Goal: Task Accomplishment & Management: Manage account settings

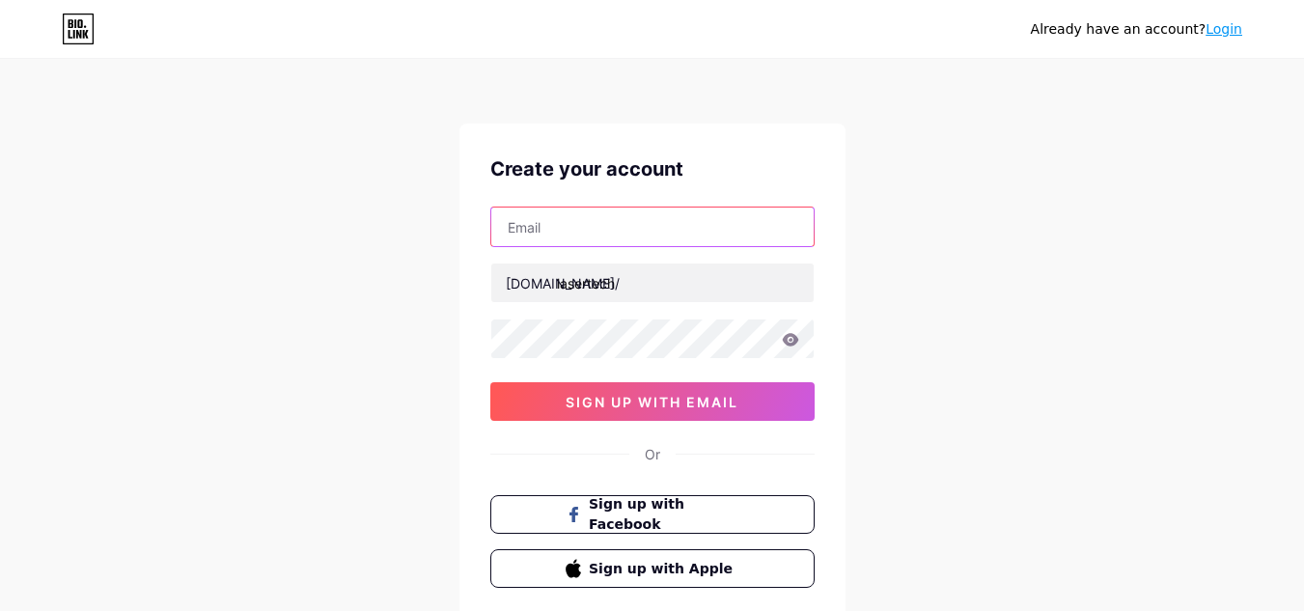
click at [542, 242] on input "text" at bounding box center [652, 226] width 322 height 39
type input "[EMAIL_ADDRESS][DOMAIN_NAME]"
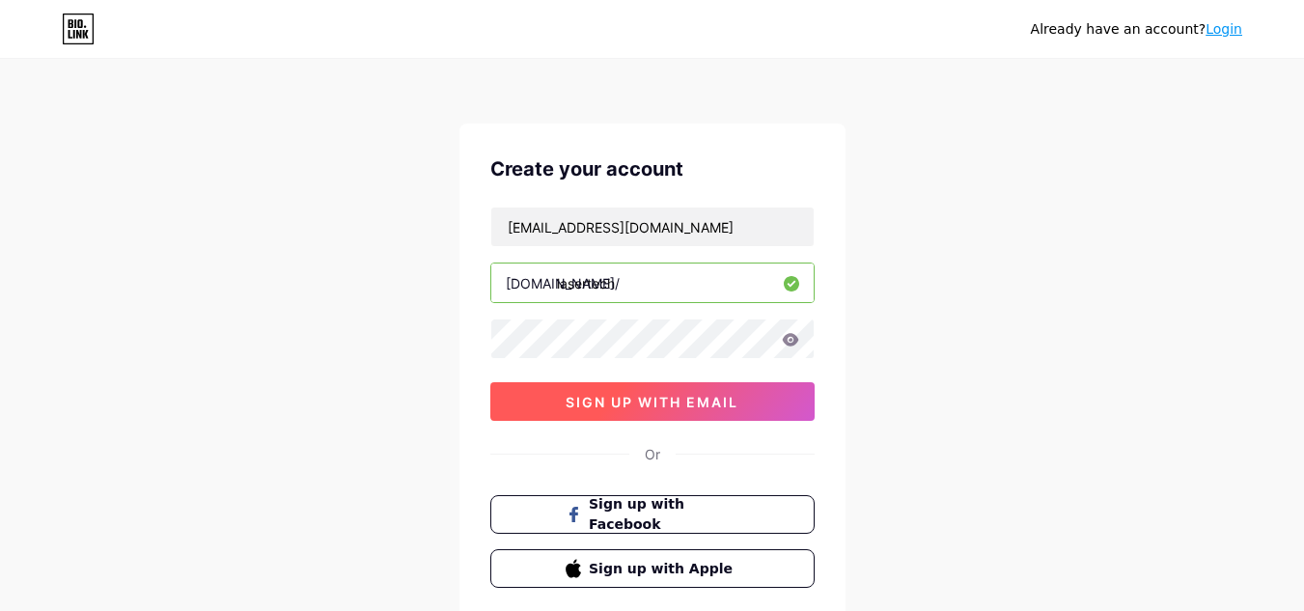
click at [590, 405] on span "sign up with email" at bounding box center [651, 402] width 173 height 16
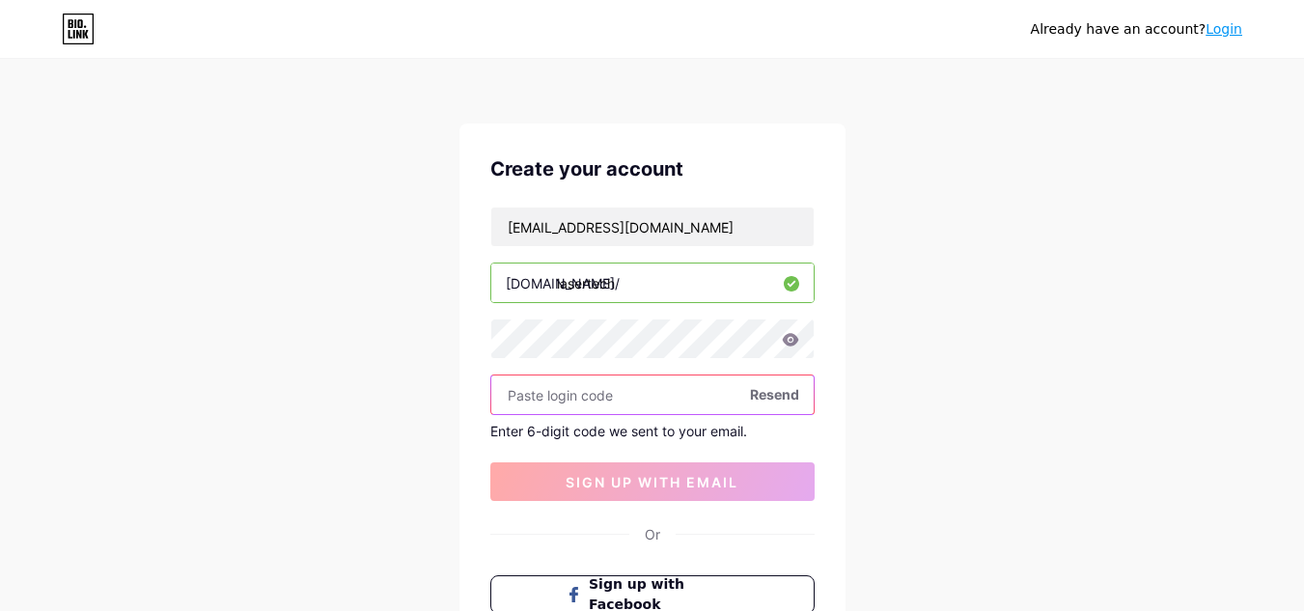
paste input "912199"
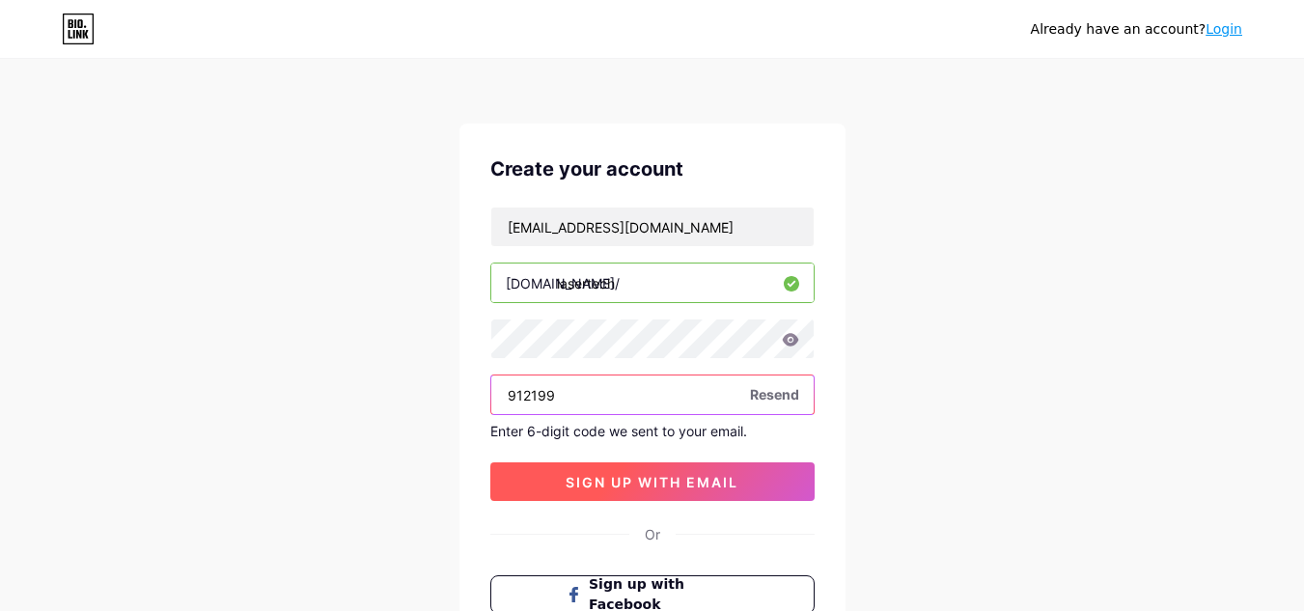
type input "912199"
click at [582, 479] on span "sign up with email" at bounding box center [651, 482] width 173 height 16
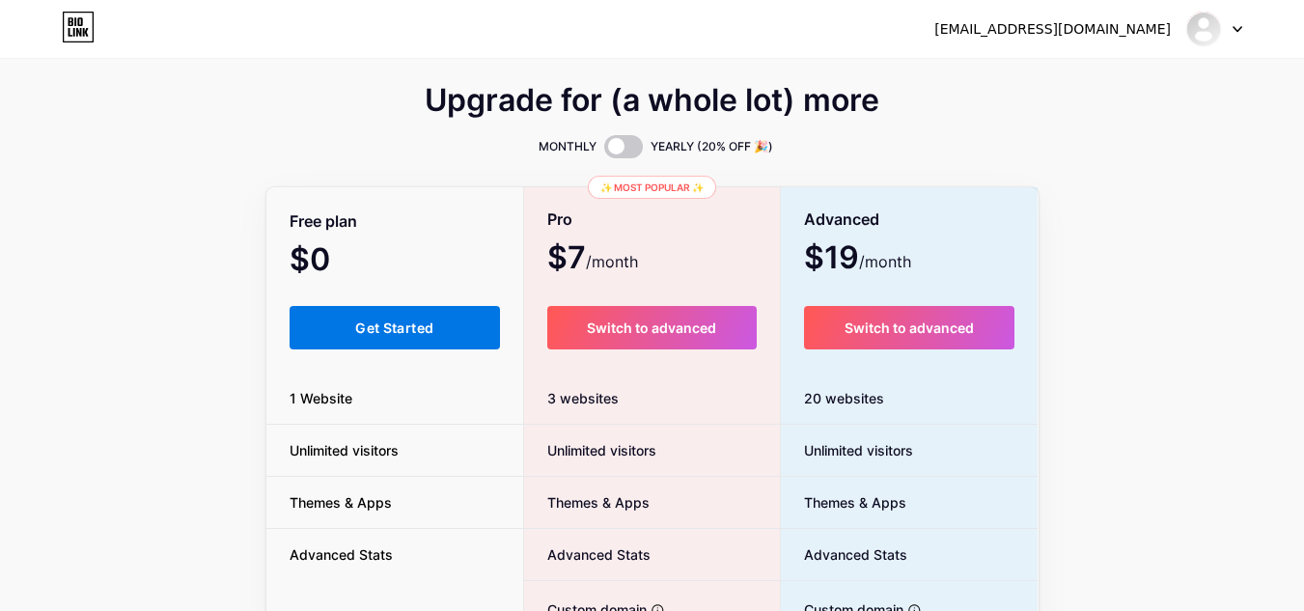
click at [431, 316] on button "Get Started" at bounding box center [394, 327] width 211 height 43
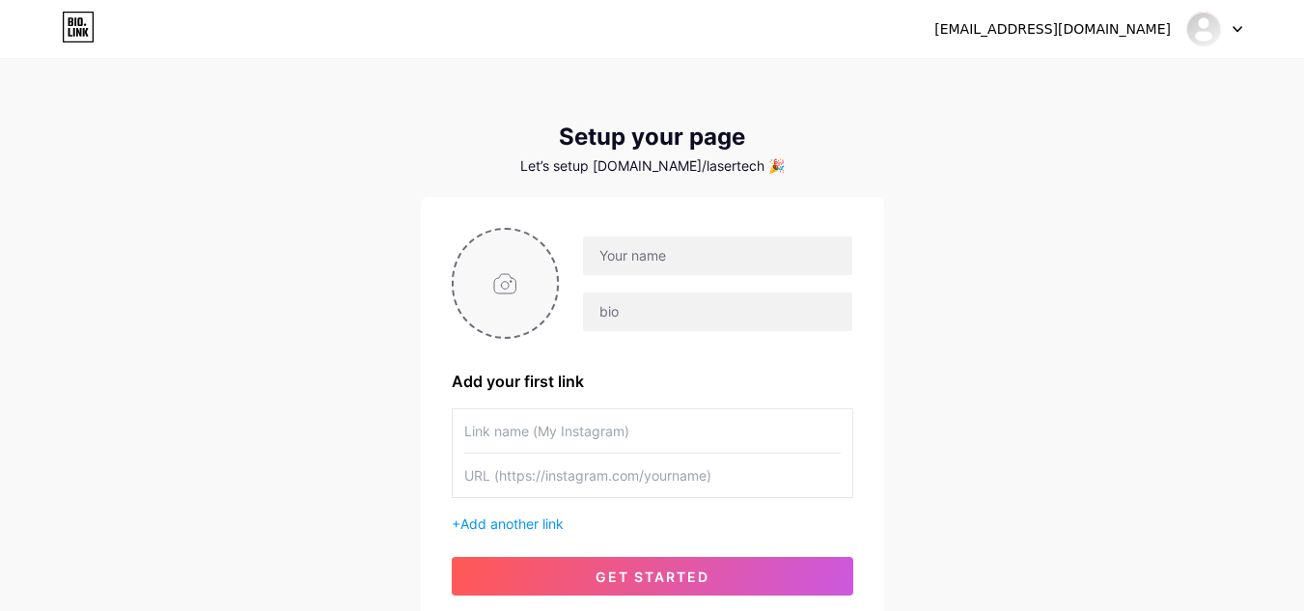
click at [525, 286] on input "file" at bounding box center [505, 283] width 104 height 107
type input "C:\fakepath\mini logo.jpg"
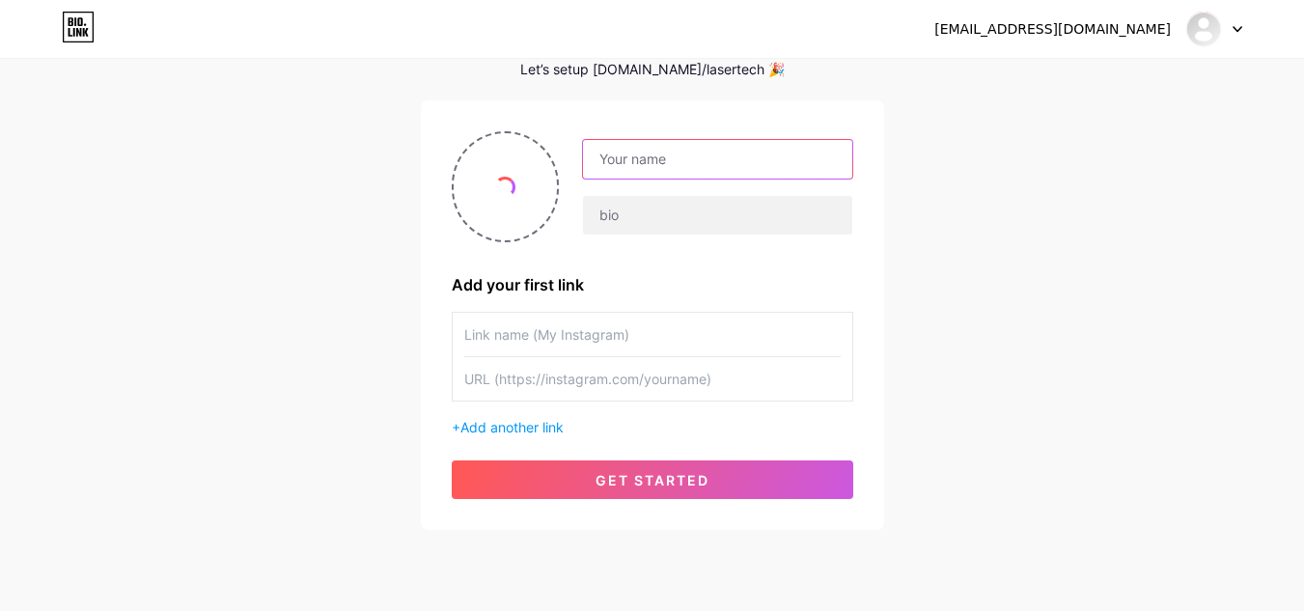
drag, startPoint x: 676, startPoint y: 153, endPoint x: 676, endPoint y: 174, distance: 20.3
click at [676, 153] on input "text" at bounding box center [717, 159] width 268 height 39
paste input "LaserTech"
click at [633, 160] on input "LaserTech" at bounding box center [717, 159] width 268 height 39
click at [637, 162] on input "LaserTech" at bounding box center [717, 159] width 268 height 39
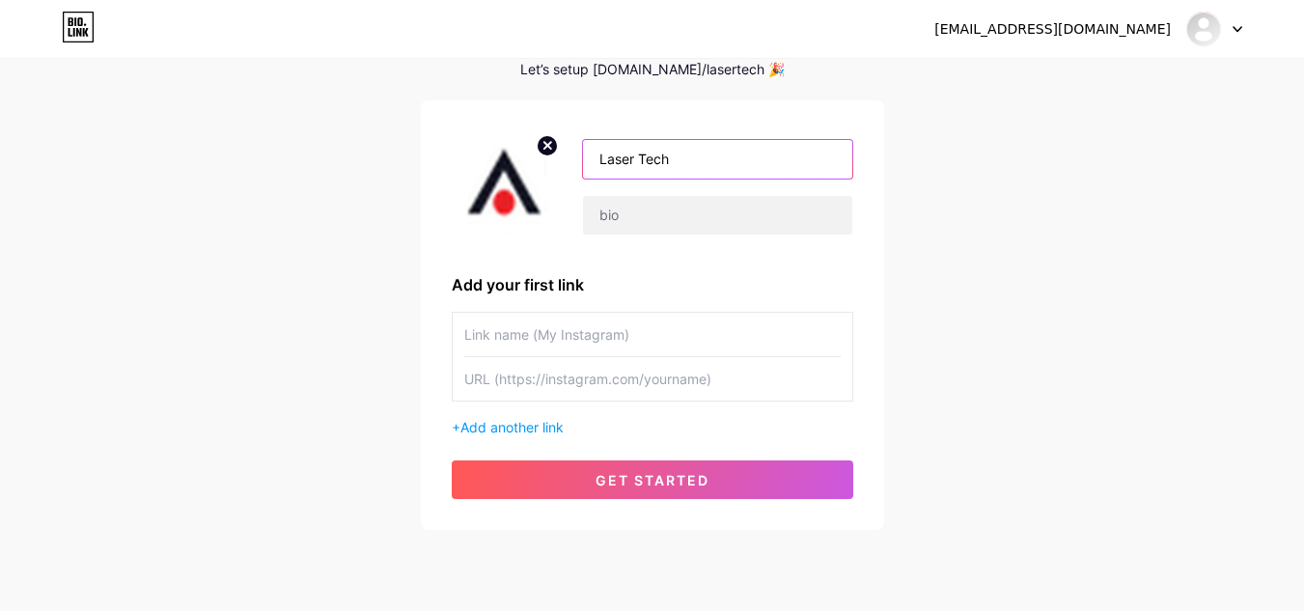
type input "Laser Tech"
click at [631, 195] on div at bounding box center [717, 215] width 270 height 41
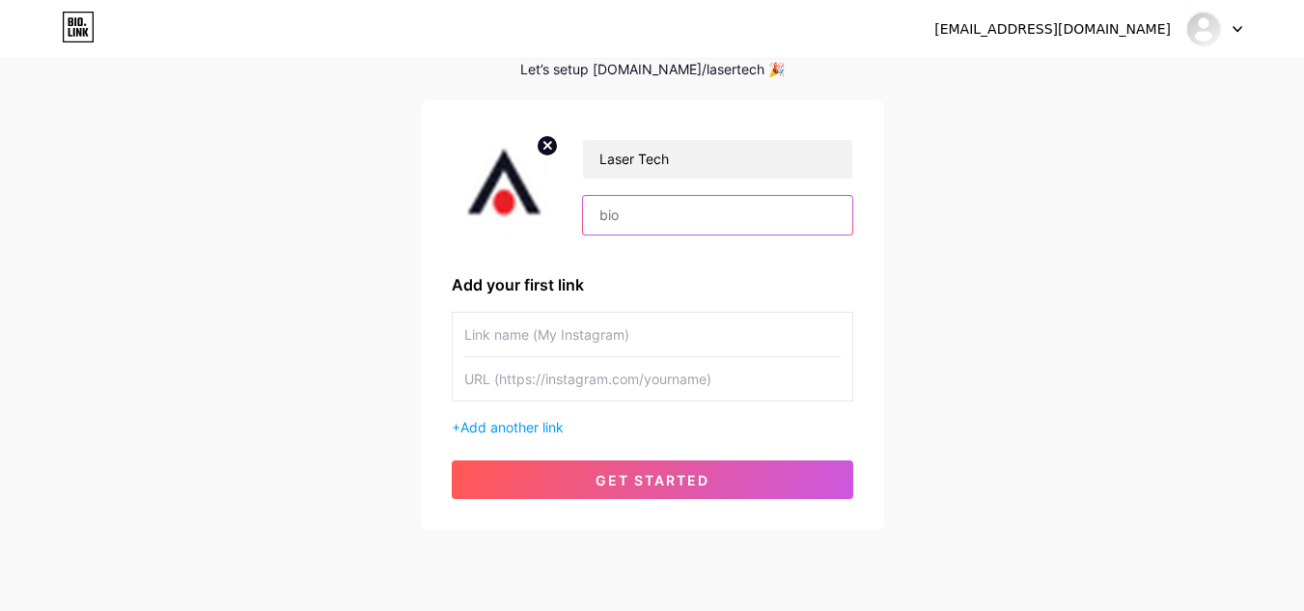
click at [643, 216] on input "text" at bounding box center [717, 215] width 268 height 39
paste input "At LaserTech, we specialise in professional laser machine services, repairs, an…"
drag, startPoint x: 616, startPoint y: 219, endPoint x: 586, endPoint y: 225, distance: 30.5
click at [586, 225] on input "At LaserTech, we specialise in professional laser machine services, repairs, an…" at bounding box center [717, 215] width 268 height 39
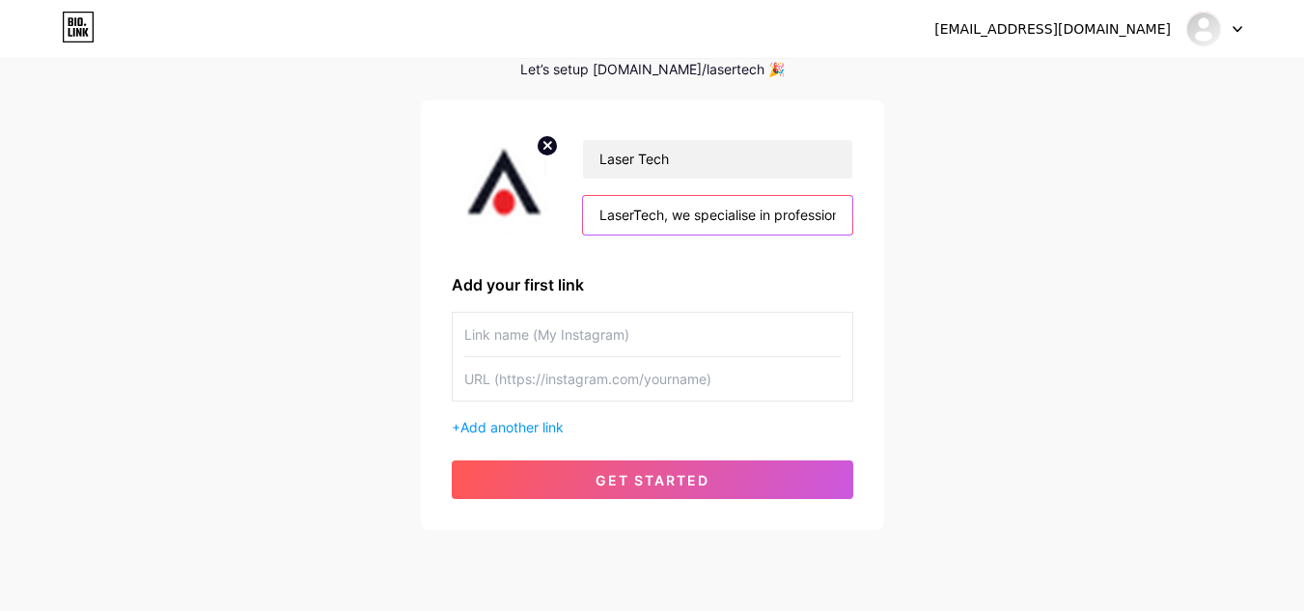
drag, startPoint x: 673, startPoint y: 216, endPoint x: 521, endPoint y: 220, distance: 151.5
click at [521, 220] on div "Laser Tech LaserTech, we specialise in professional laser machine services, rep…" at bounding box center [652, 186] width 401 height 111
click at [612, 217] on input "we specialise in professional laser machine services, repairs, and sales across…" at bounding box center [717, 215] width 268 height 39
type input "We specialise in professional laser machine services, repairs, and sales across…"
click at [516, 326] on input "text" at bounding box center [652, 334] width 376 height 43
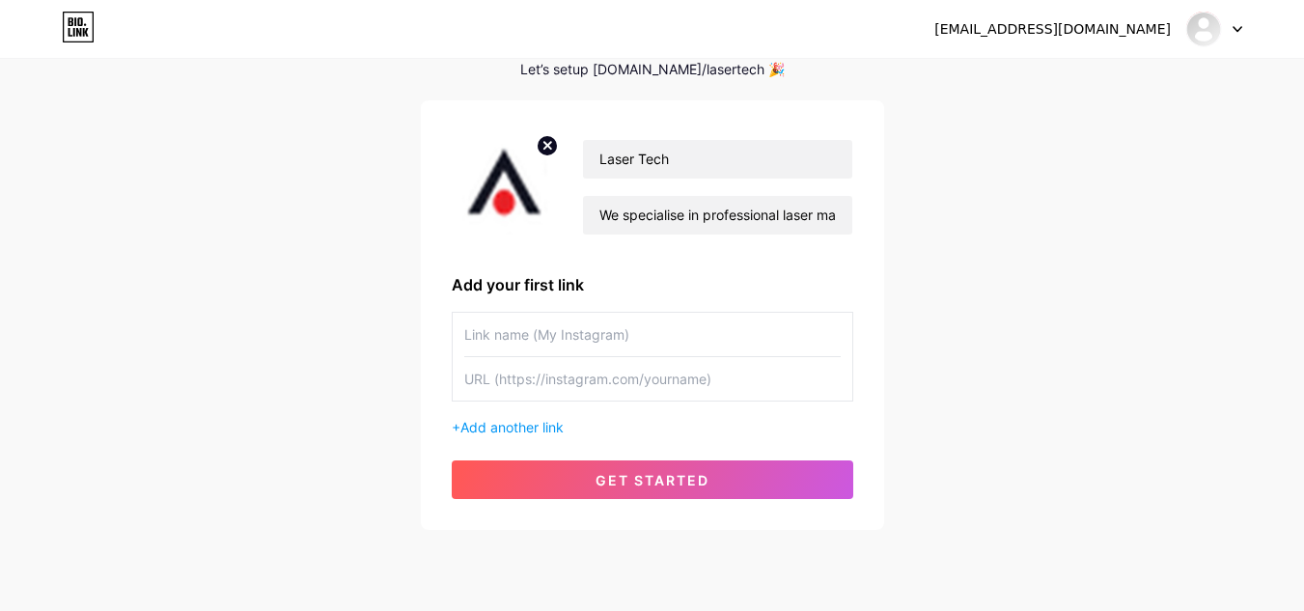
paste input "Cosmetic Lasers For Sale"
type input "Cosmetic Lasers For Sale"
click at [512, 387] on input "text" at bounding box center [652, 378] width 376 height 43
paste input "[URL][DOMAIN_NAME]"
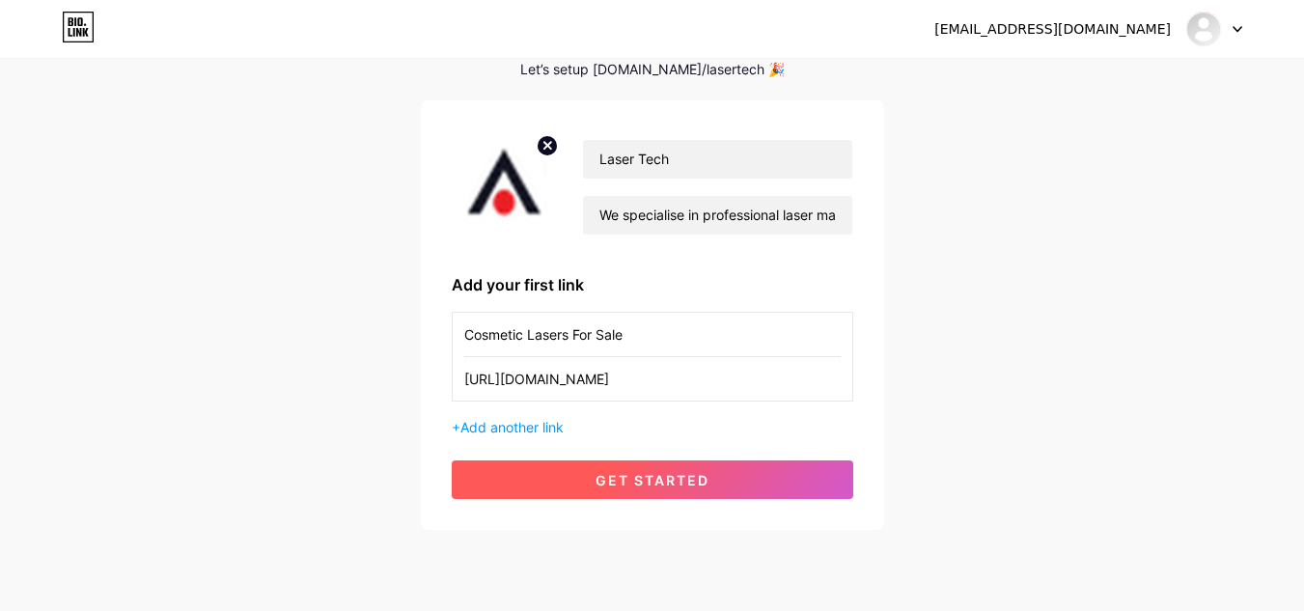
type input "[URL][DOMAIN_NAME]"
click at [606, 473] on span "get started" at bounding box center [652, 480] width 114 height 16
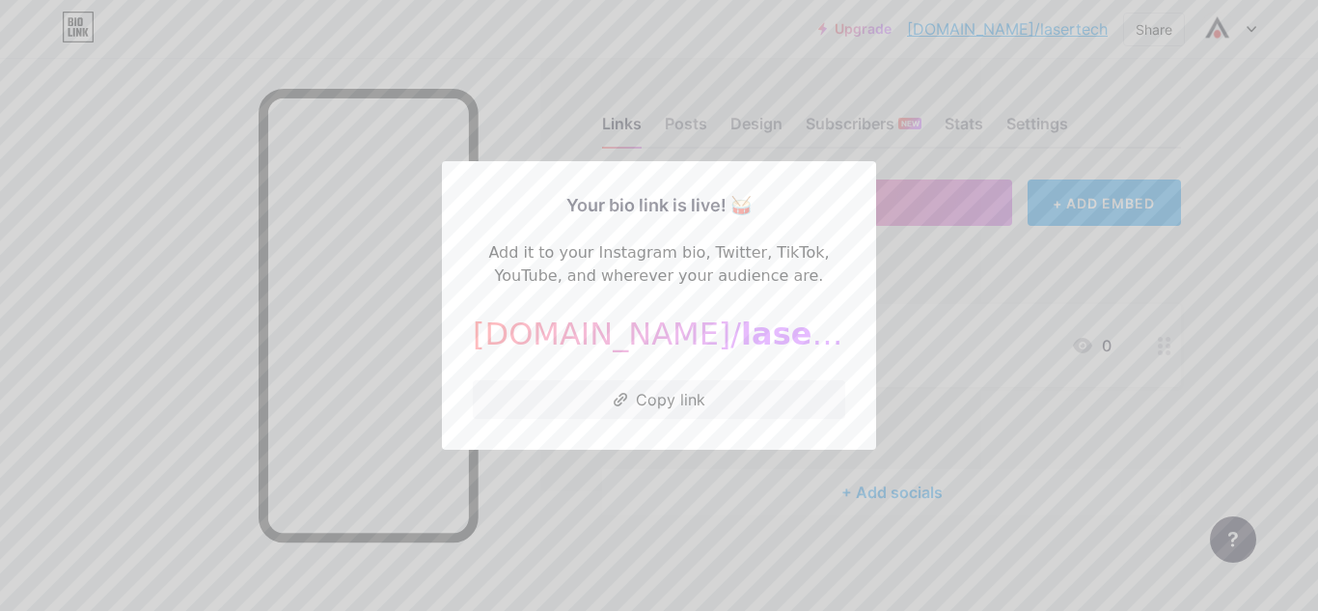
click at [706, 486] on div at bounding box center [659, 305] width 1318 height 611
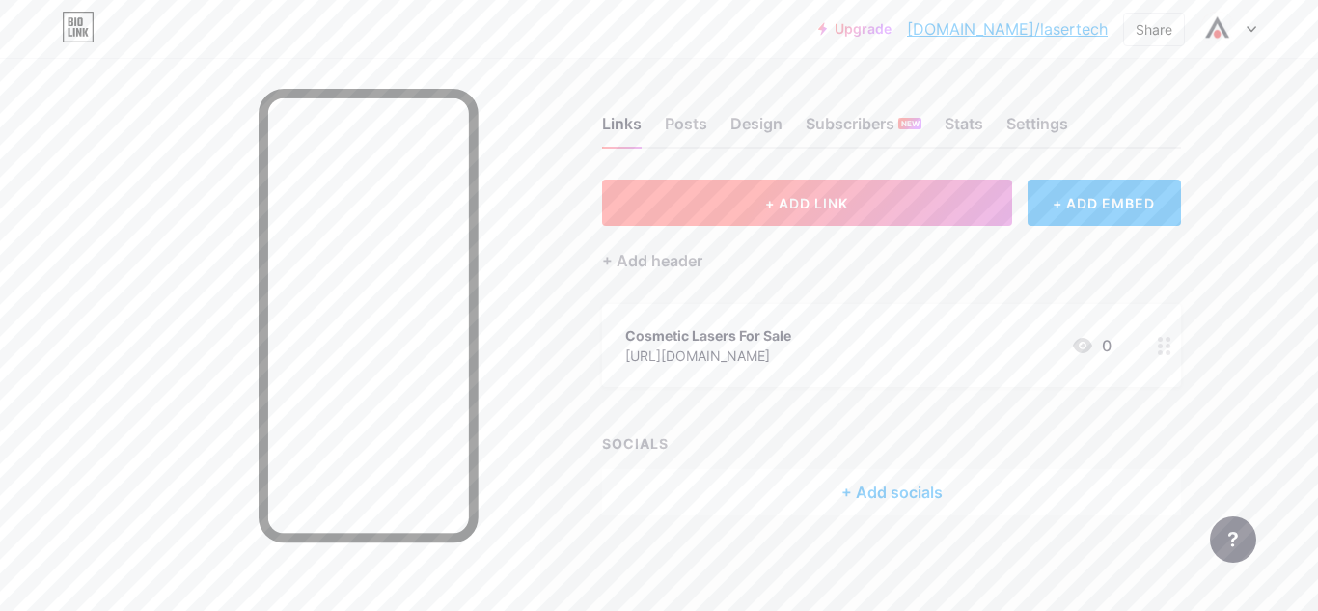
click at [816, 207] on span "+ ADD LINK" at bounding box center [806, 203] width 83 height 16
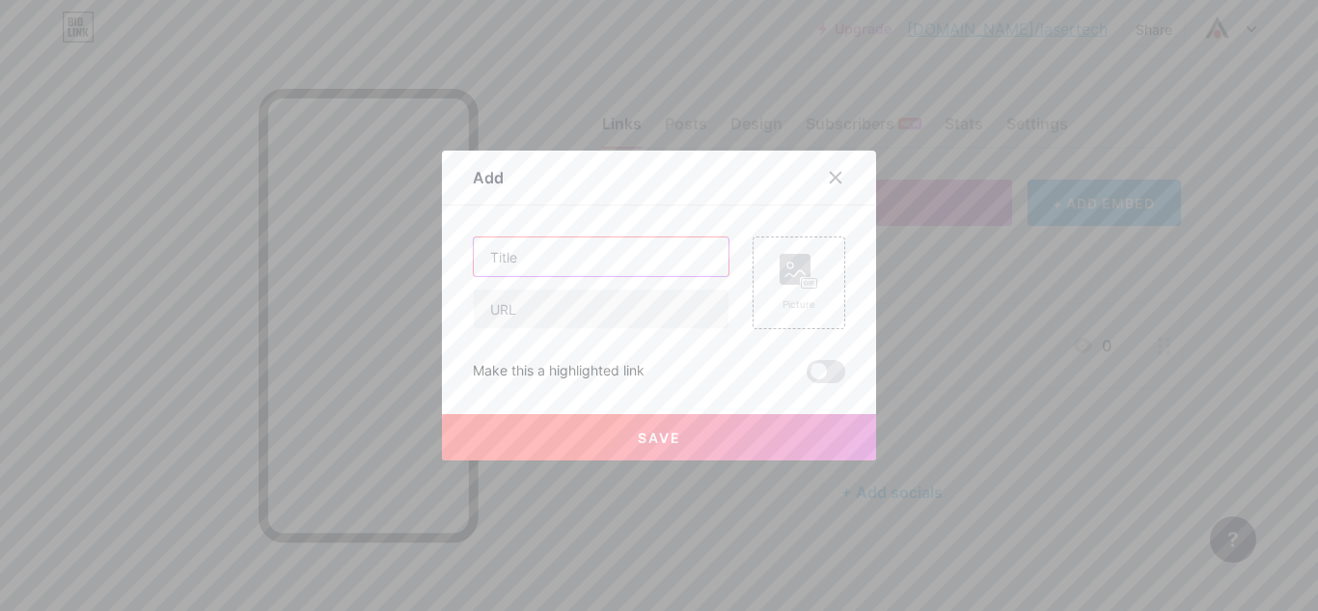
click at [501, 255] on input "text" at bounding box center [601, 256] width 255 height 39
paste input "Aesthetic Laser Machine Repairs"
type input "Aesthetic Laser Machine Repairs"
click at [556, 314] on input "text" at bounding box center [601, 308] width 255 height 39
paste input "[URL][DOMAIN_NAME]"
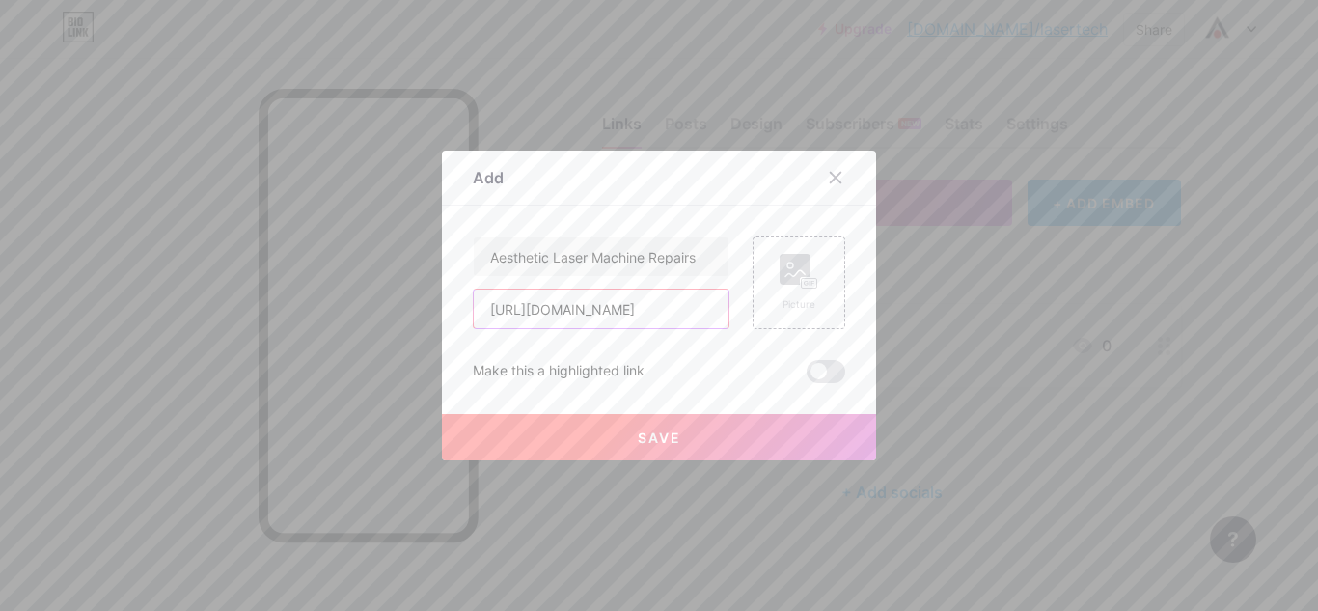
scroll to position [0, 52]
type input "[URL][DOMAIN_NAME]"
click at [677, 430] on button "Save" at bounding box center [659, 437] width 434 height 46
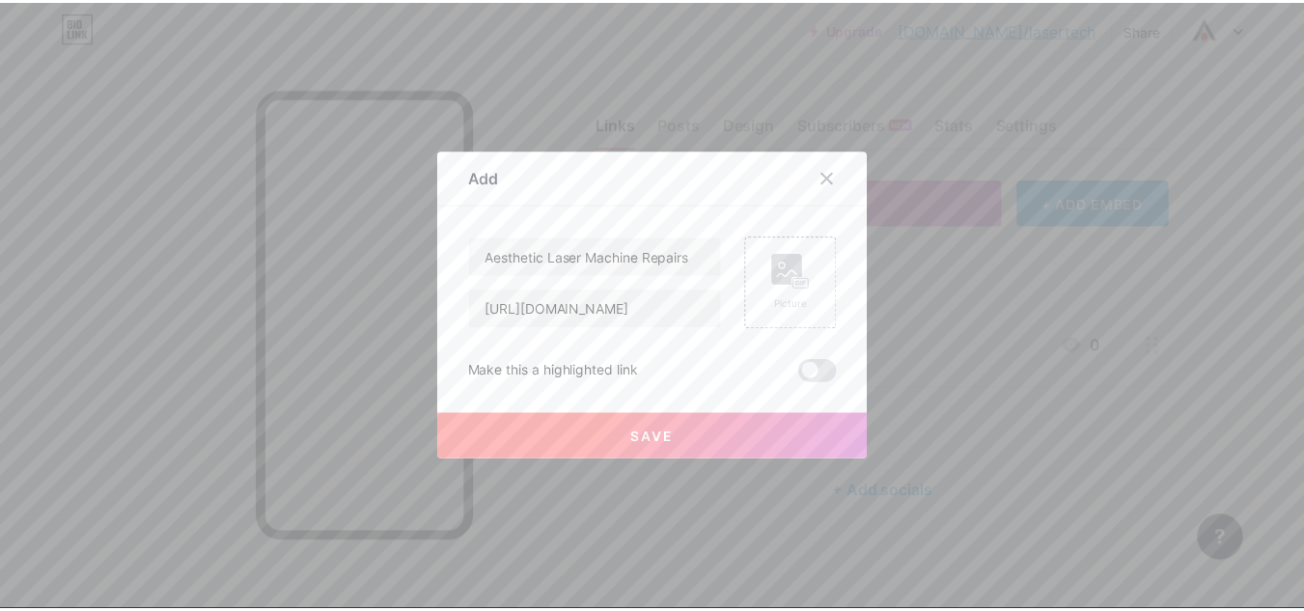
scroll to position [0, 0]
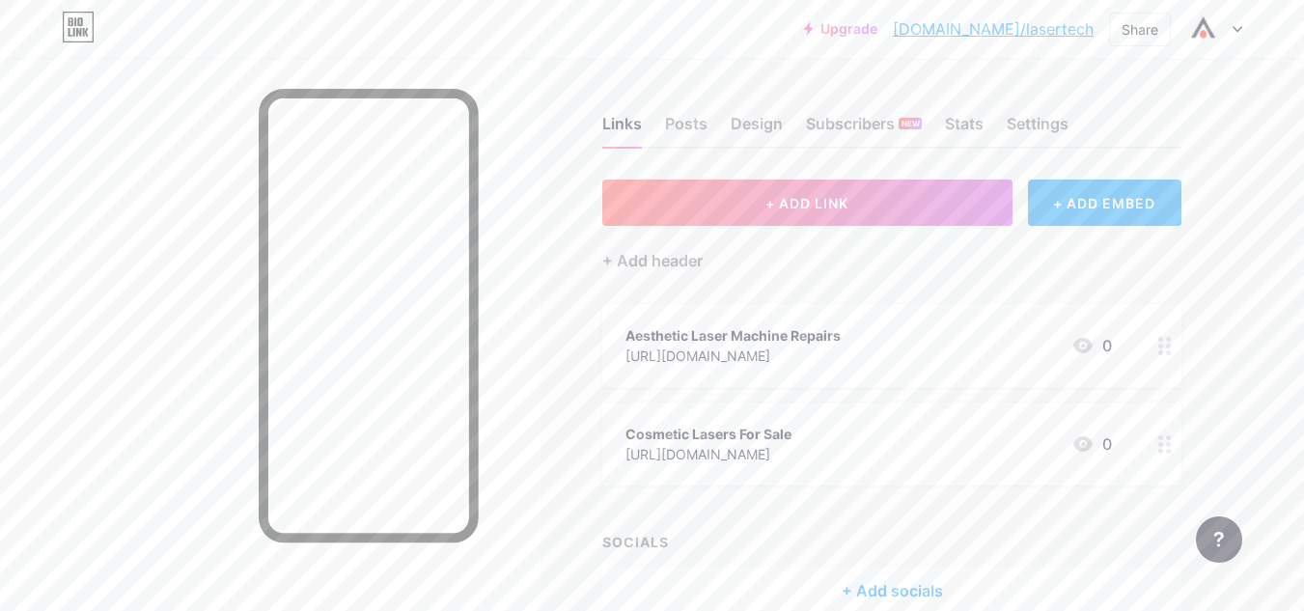
drag, startPoint x: 721, startPoint y: 453, endPoint x: 710, endPoint y: 287, distance: 167.3
click at [710, 287] on div "+ ADD LINK + ADD EMBED + Add header Aesthetic Laser Machine Repairs [URL][DOMAI…" at bounding box center [891, 396] width 579 height 434
click at [981, 558] on div "SOCIALS + Add socials" at bounding box center [891, 573] width 579 height 82
click at [899, 341] on div "Cosmetic Lasers For Sale [URL][DOMAIN_NAME] 0" at bounding box center [868, 345] width 486 height 44
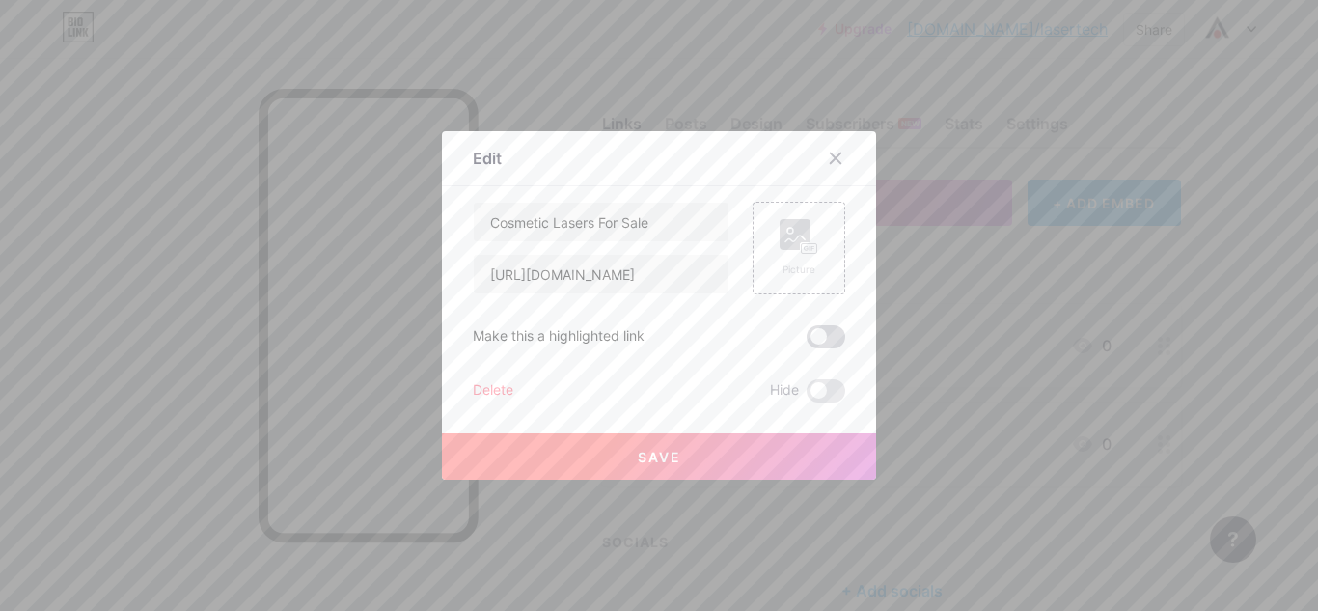
click at [820, 331] on span at bounding box center [826, 336] width 39 height 23
click at [807, 342] on input "checkbox" at bounding box center [807, 342] width 0 height 0
click at [680, 465] on button "Save" at bounding box center [659, 456] width 434 height 46
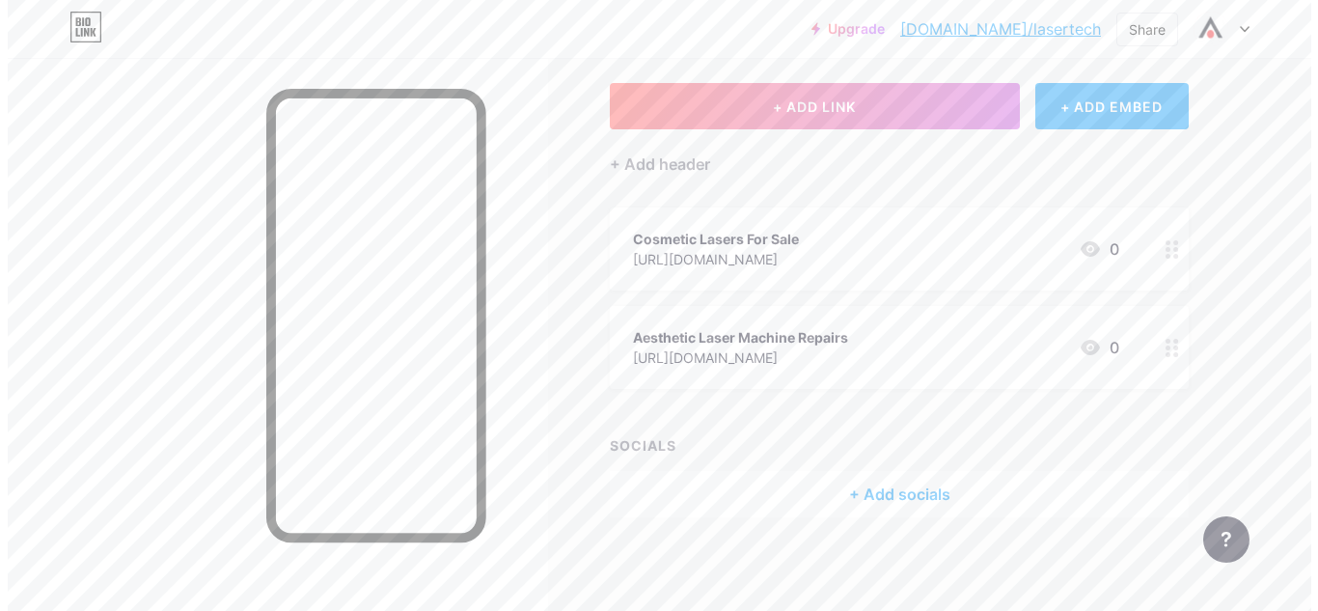
scroll to position [98, 0]
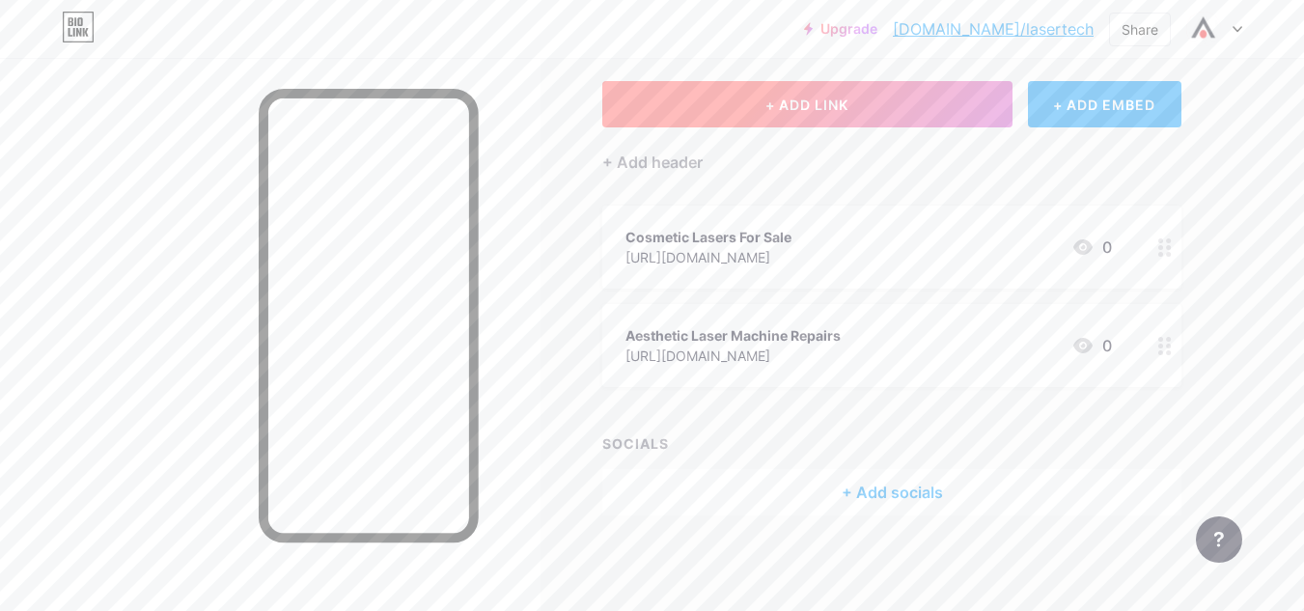
click at [777, 106] on span "+ ADD LINK" at bounding box center [806, 104] width 83 height 16
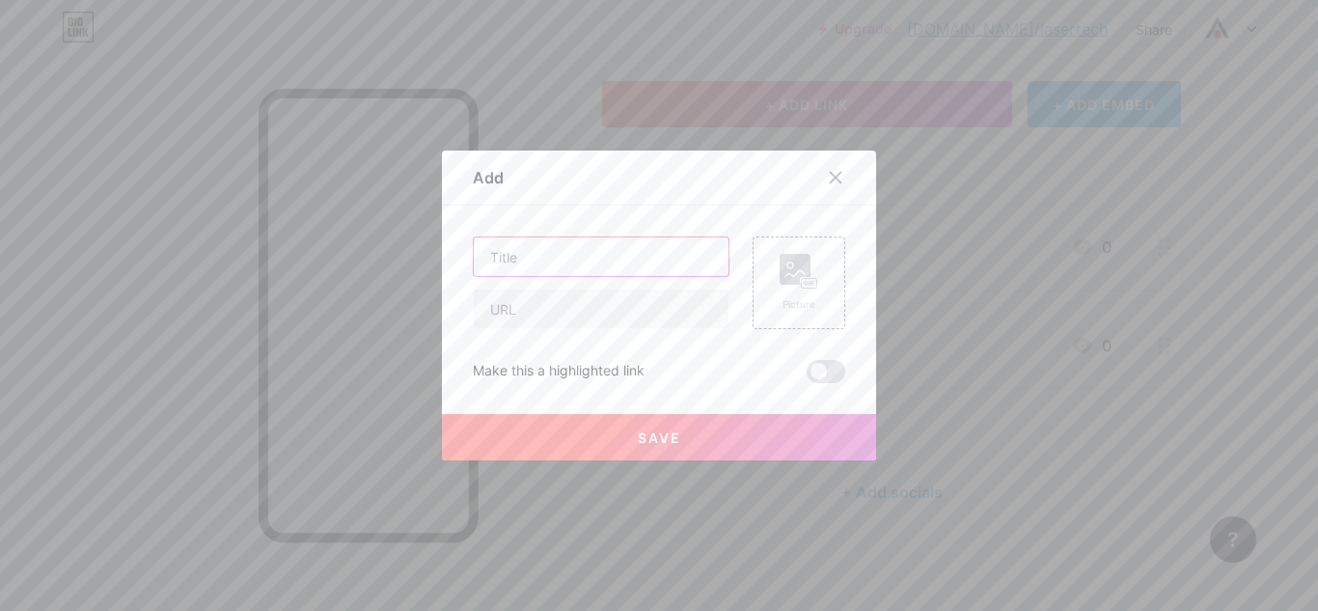
click at [502, 261] on input "text" at bounding box center [601, 256] width 255 height 39
paste input "[PERSON_NAME] Laser Machine for sale"
type input "[PERSON_NAME] Laser Machine for sale"
drag, startPoint x: 556, startPoint y: 315, endPoint x: 566, endPoint y: 325, distance: 15.0
click at [556, 315] on input "text" at bounding box center [601, 308] width 255 height 39
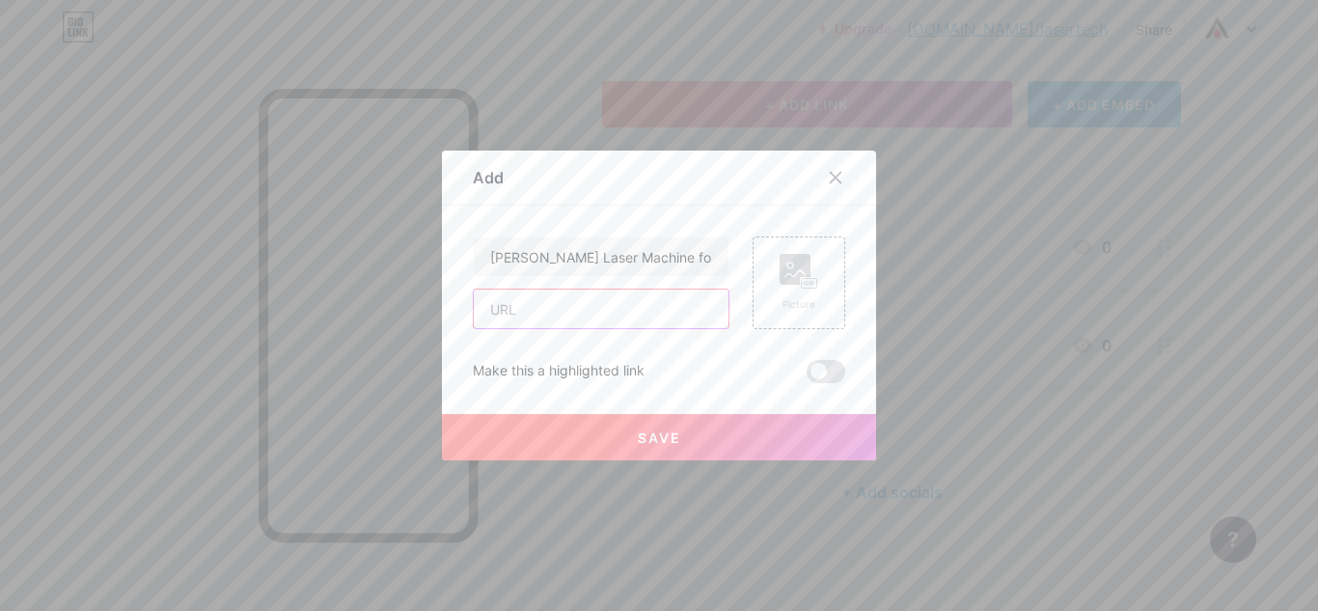
paste input "[URL][DOMAIN_NAME][PERSON_NAME]"
type input "[URL][DOMAIN_NAME][PERSON_NAME]"
click at [580, 425] on button "Save" at bounding box center [659, 437] width 434 height 46
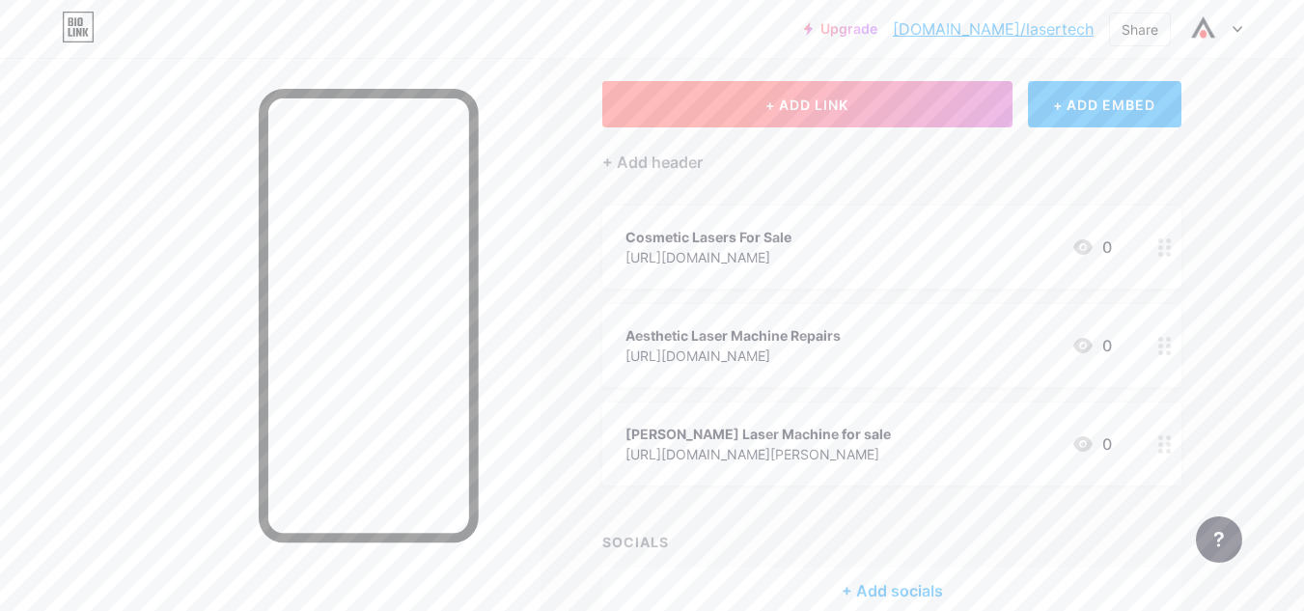
click at [757, 108] on button "+ ADD LINK" at bounding box center [807, 104] width 410 height 46
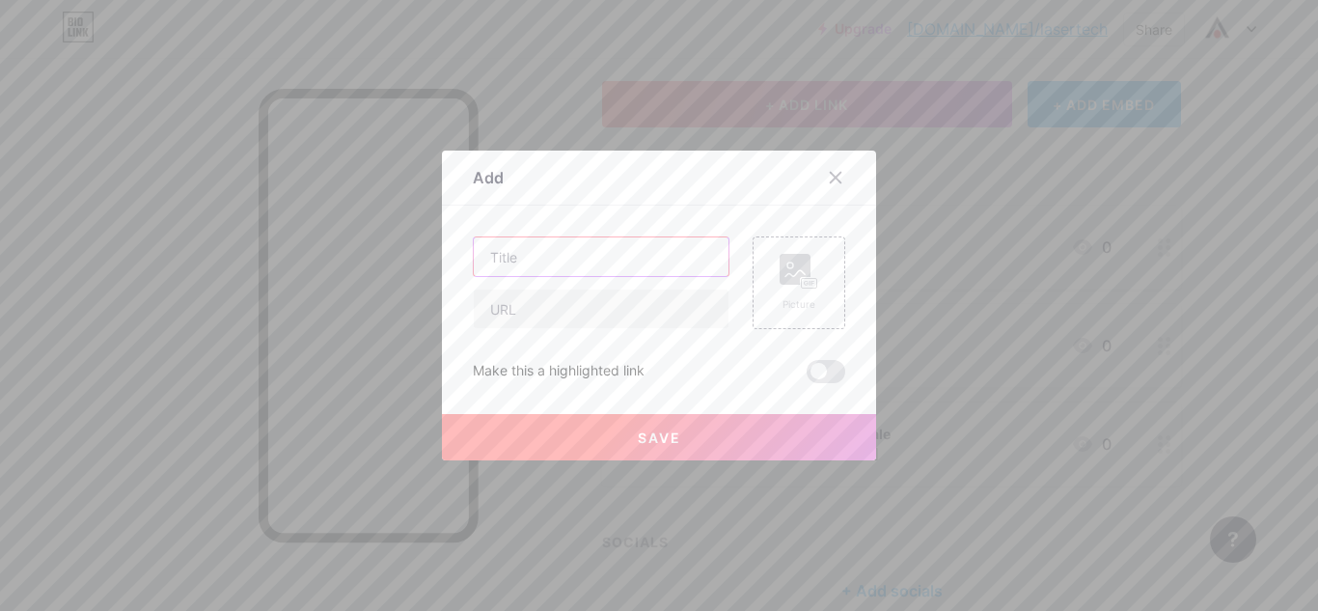
click at [539, 269] on input "text" at bounding box center [601, 256] width 255 height 39
paste input "Candela Laser Service"
type input "Candela Laser Service"
click at [535, 317] on input "text" at bounding box center [601, 308] width 255 height 39
click at [612, 334] on div "Candela Laser Service Picture Make this a highlighted link Save" at bounding box center [659, 309] width 372 height 147
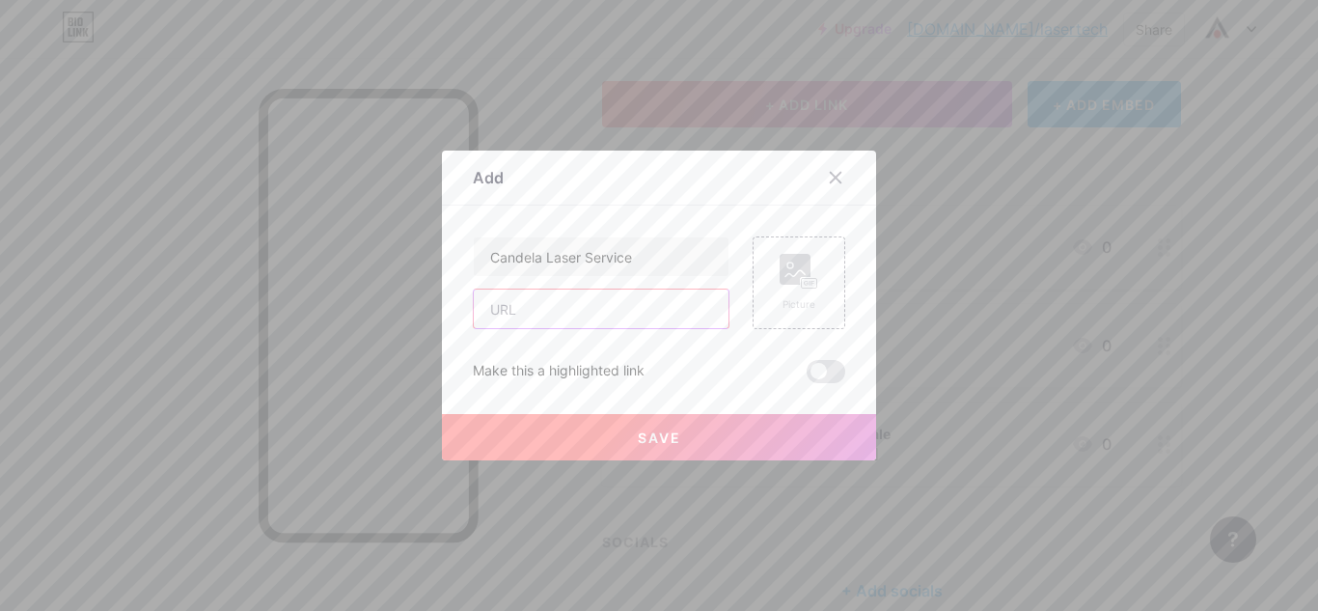
click at [599, 317] on input "text" at bounding box center [601, 308] width 255 height 39
click at [520, 299] on input "text" at bounding box center [601, 308] width 255 height 39
paste input "[URL][DOMAIN_NAME]"
type input "[URL][DOMAIN_NAME]"
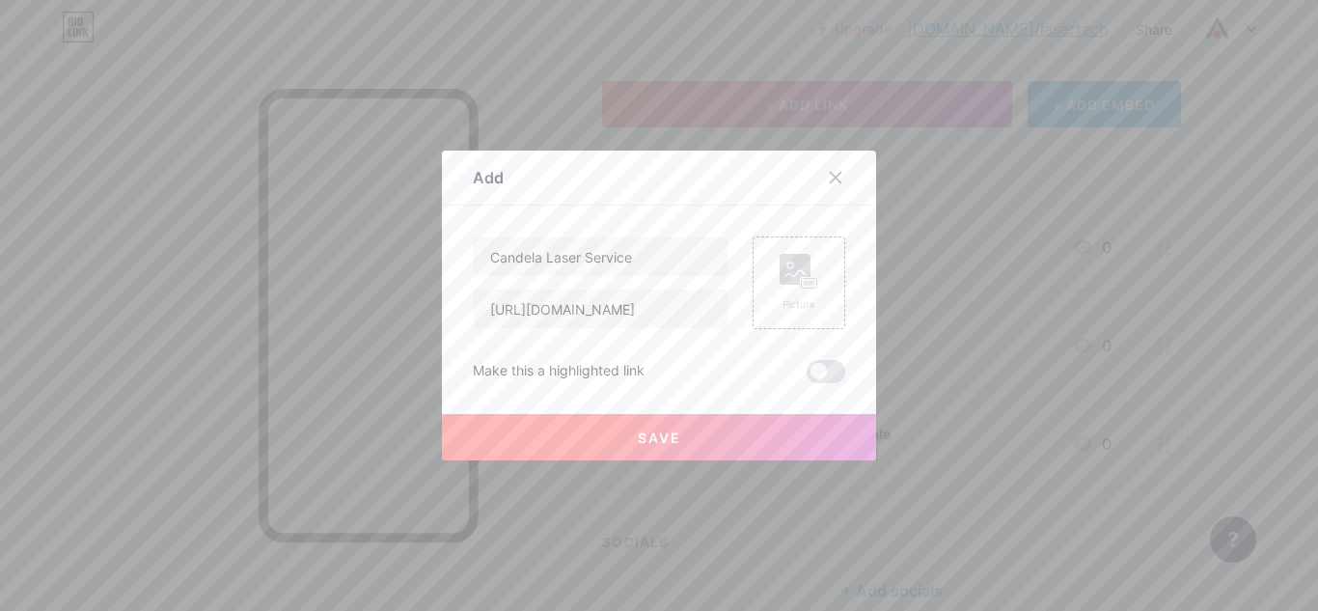
click at [581, 445] on button "Save" at bounding box center [659, 437] width 434 height 46
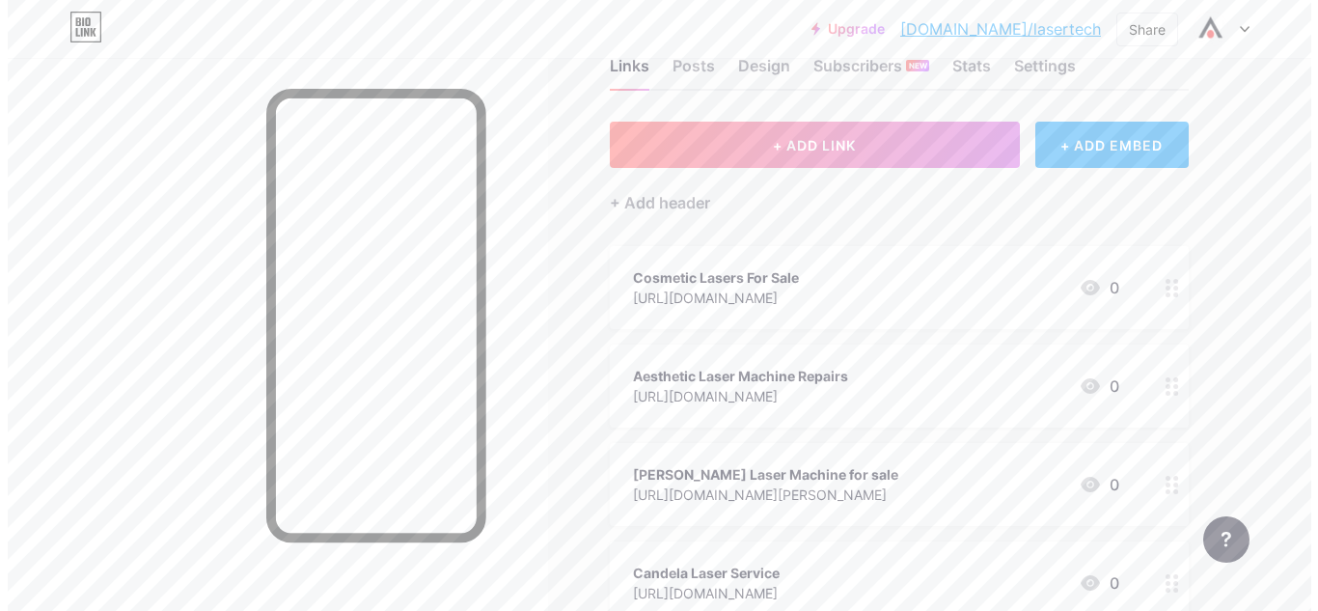
scroll to position [0, 0]
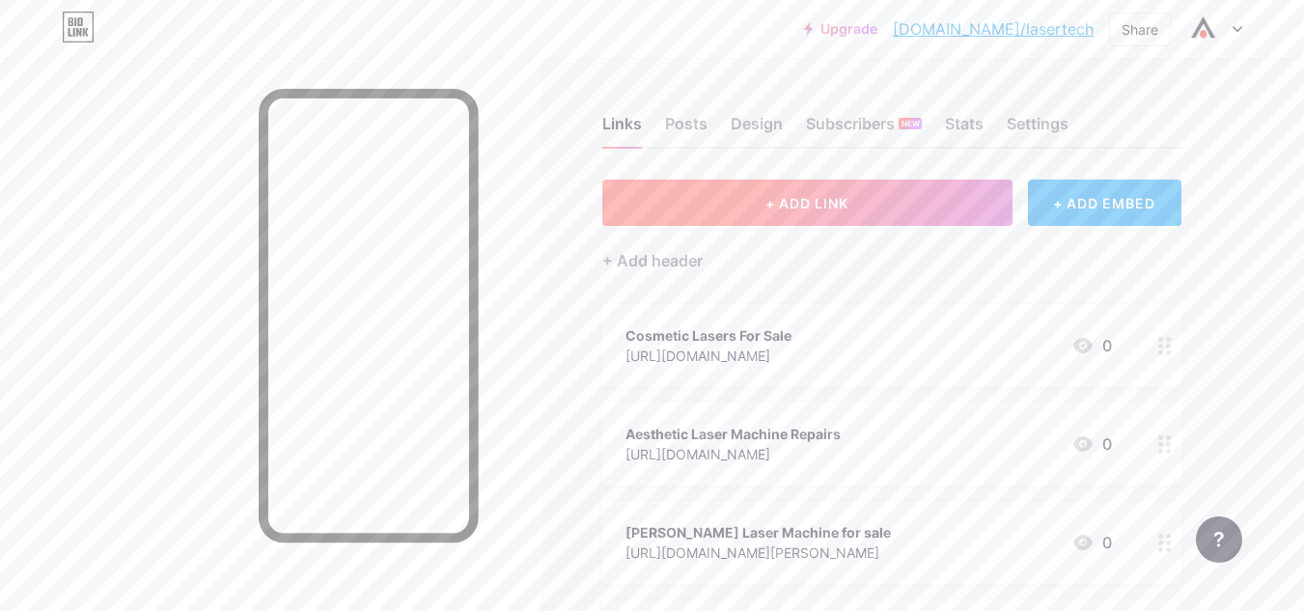
click at [818, 212] on button "+ ADD LINK" at bounding box center [807, 202] width 410 height 46
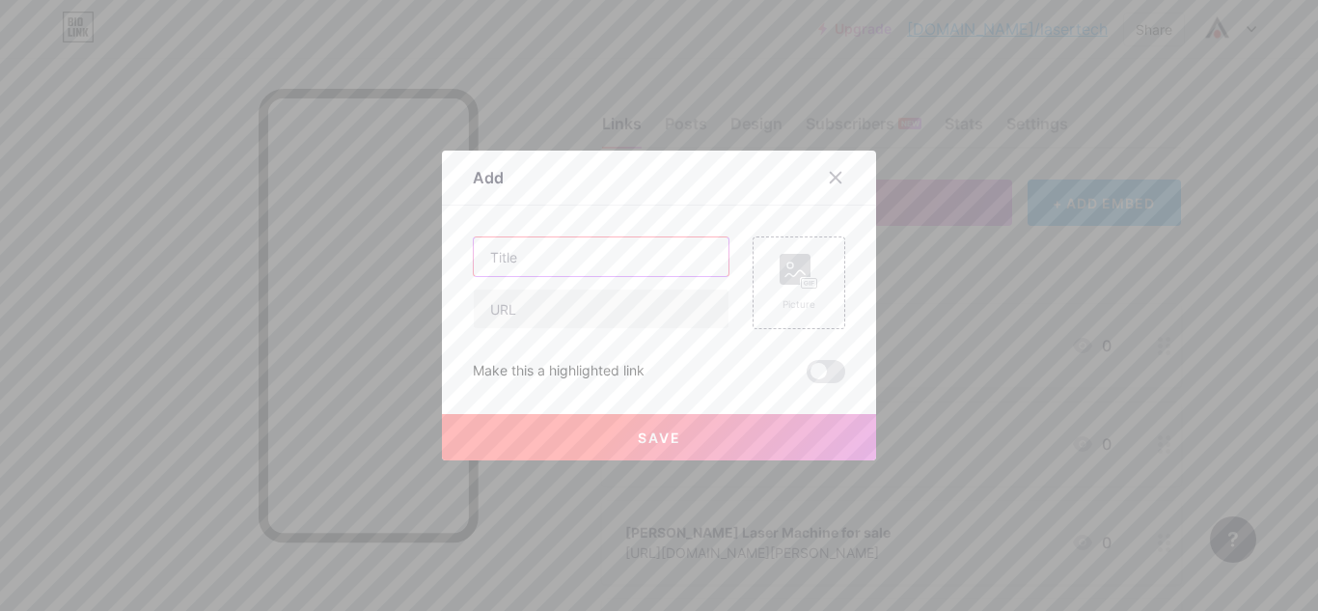
click at [564, 261] on input "text" at bounding box center [601, 256] width 255 height 39
paste input "Cutera Laser Repairs"
type input "Cutera Laser Repairs"
click at [563, 298] on input "text" at bounding box center [601, 308] width 255 height 39
paste input "[URL][DOMAIN_NAME]"
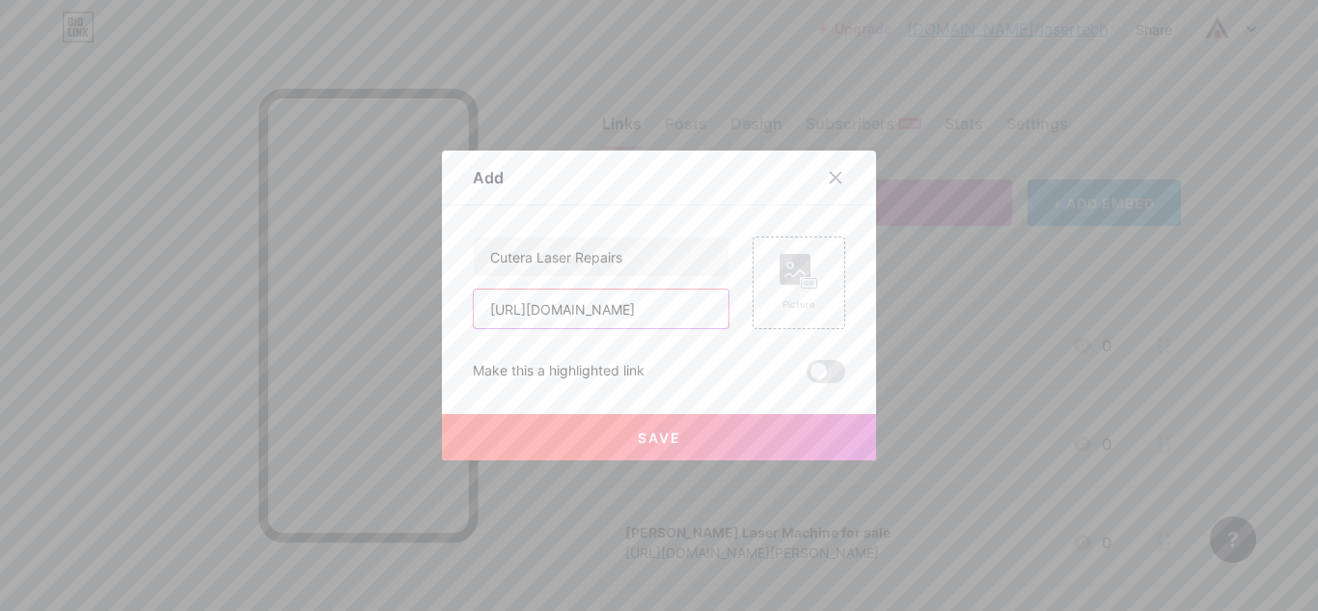
scroll to position [0, 34]
type input "[URL][DOMAIN_NAME]"
click at [610, 430] on button "Save" at bounding box center [659, 437] width 434 height 46
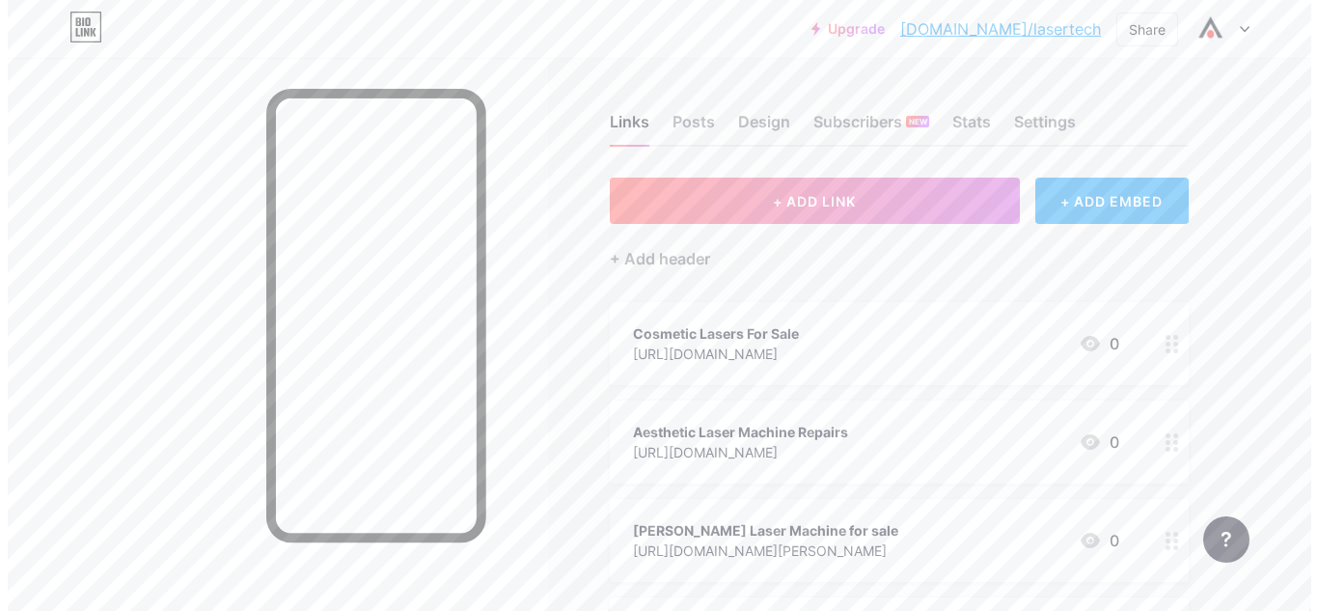
scroll to position [0, 0]
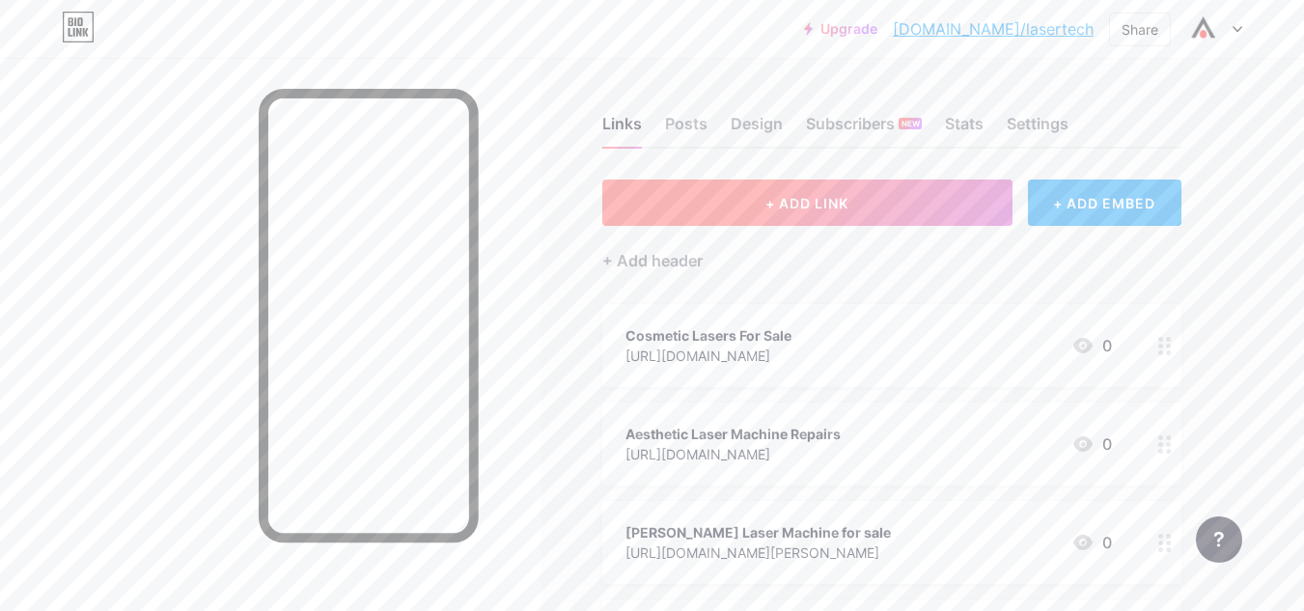
click at [766, 196] on span "+ ADD LINK" at bounding box center [806, 203] width 83 height 16
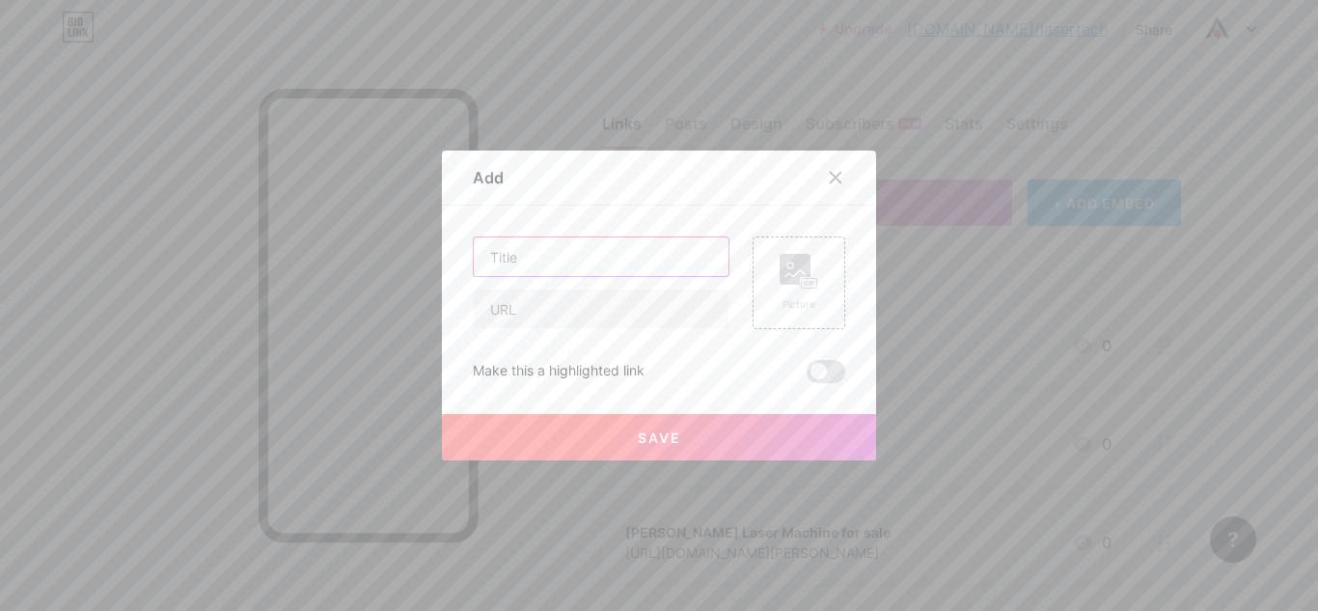
click at [560, 260] on input "text" at bounding box center [601, 256] width 255 height 39
paste input "Cynosure Laser Machine"
type input "Cynosure Laser Machine"
click at [641, 307] on input "text" at bounding box center [601, 308] width 255 height 39
paste input "[URL][DOMAIN_NAME]"
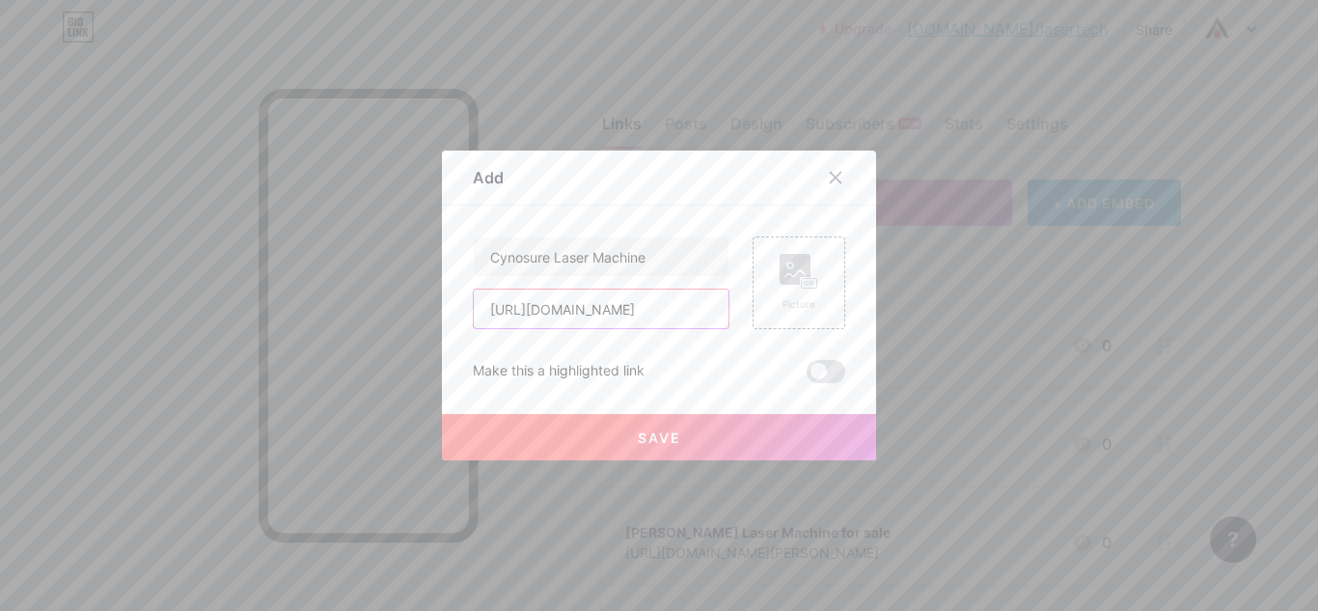
scroll to position [0, 52]
type input "[URL][DOMAIN_NAME]"
click at [651, 438] on span "Save" at bounding box center [659, 437] width 43 height 16
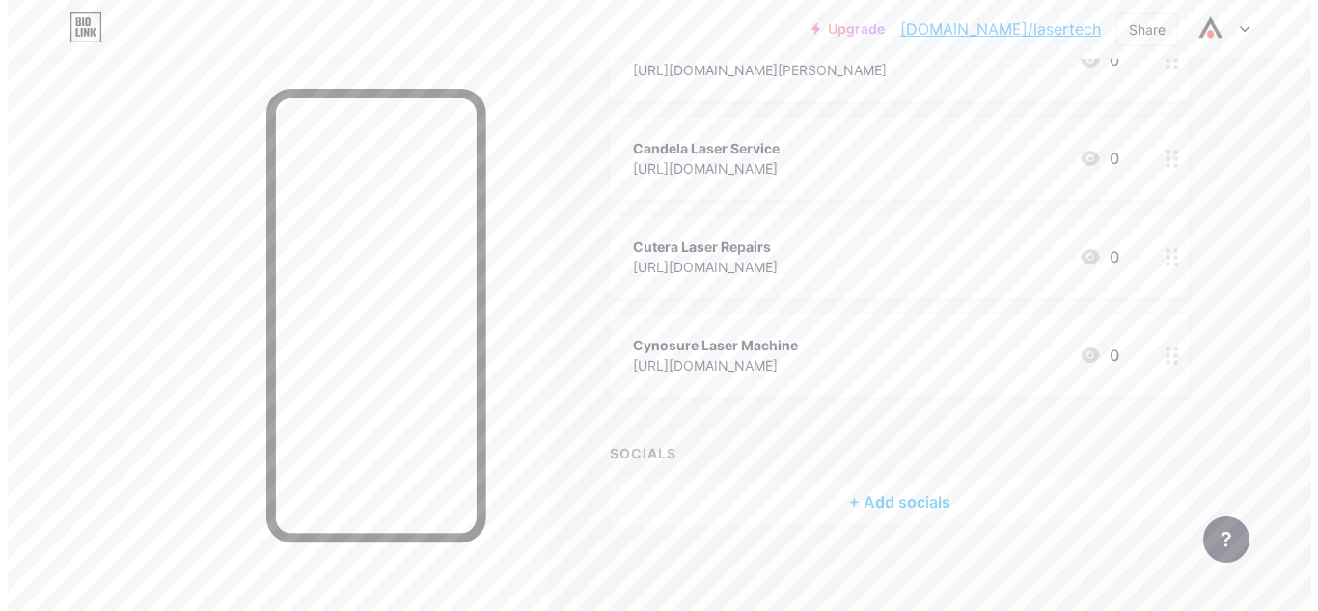
scroll to position [0, 0]
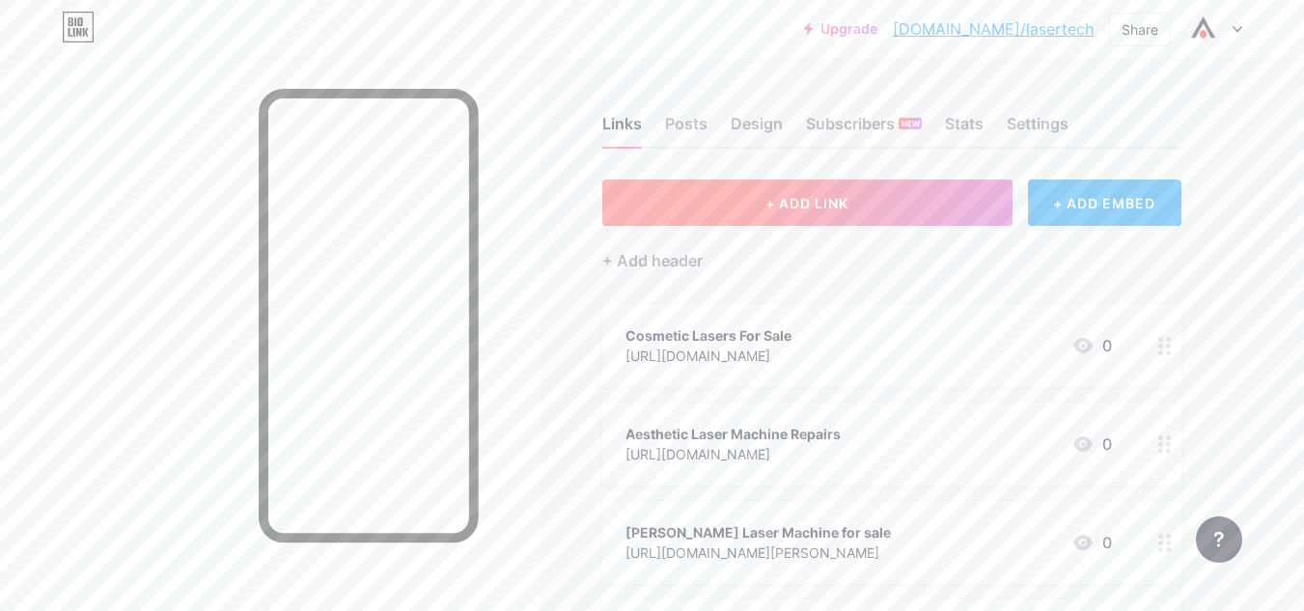
click at [775, 198] on span "+ ADD LINK" at bounding box center [806, 203] width 83 height 16
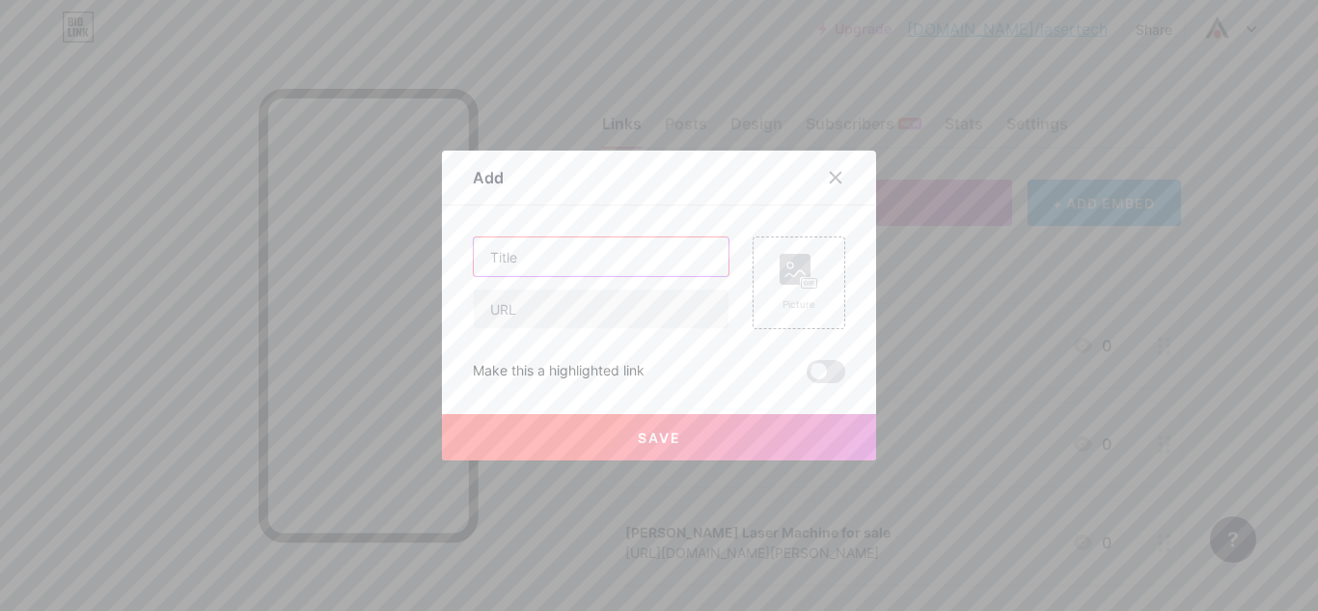
click at [646, 252] on input "text" at bounding box center [601, 256] width 255 height 39
paste input "Lumenis Laser for Sale"
type input "Lumenis Laser for Sale"
click at [575, 306] on input "text" at bounding box center [601, 308] width 255 height 39
click at [616, 289] on input "text" at bounding box center [601, 308] width 255 height 39
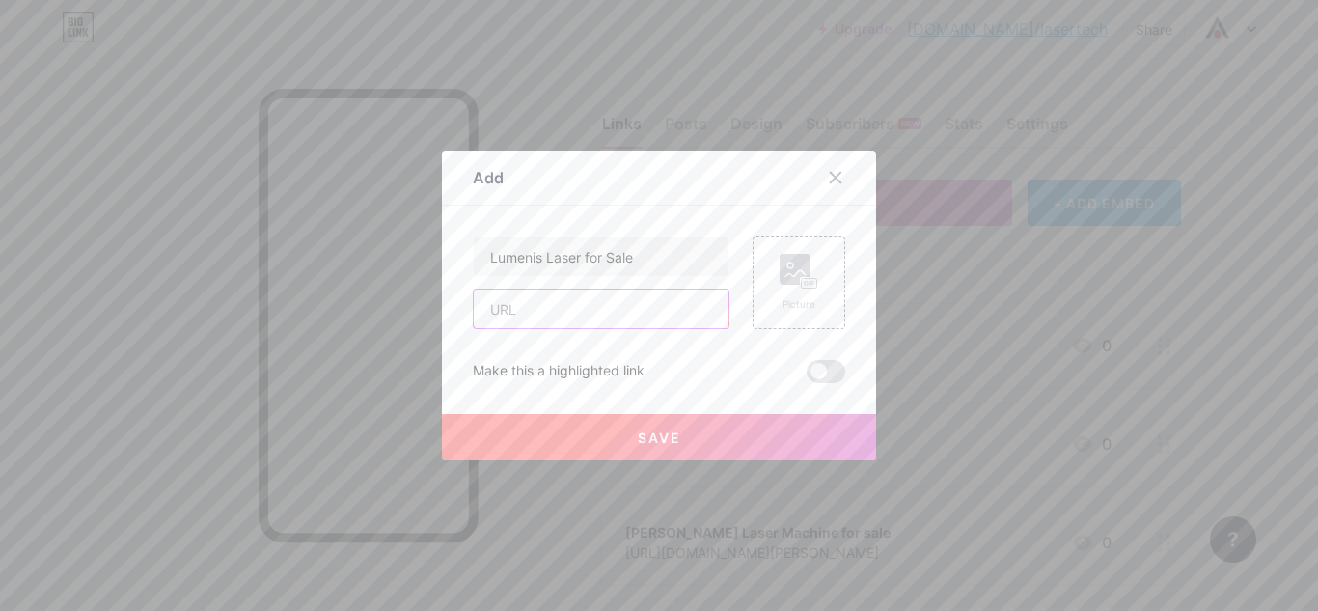
paste input "[URL][DOMAIN_NAME]"
type input "[URL][DOMAIN_NAME]"
click at [576, 443] on button "Save" at bounding box center [659, 437] width 434 height 46
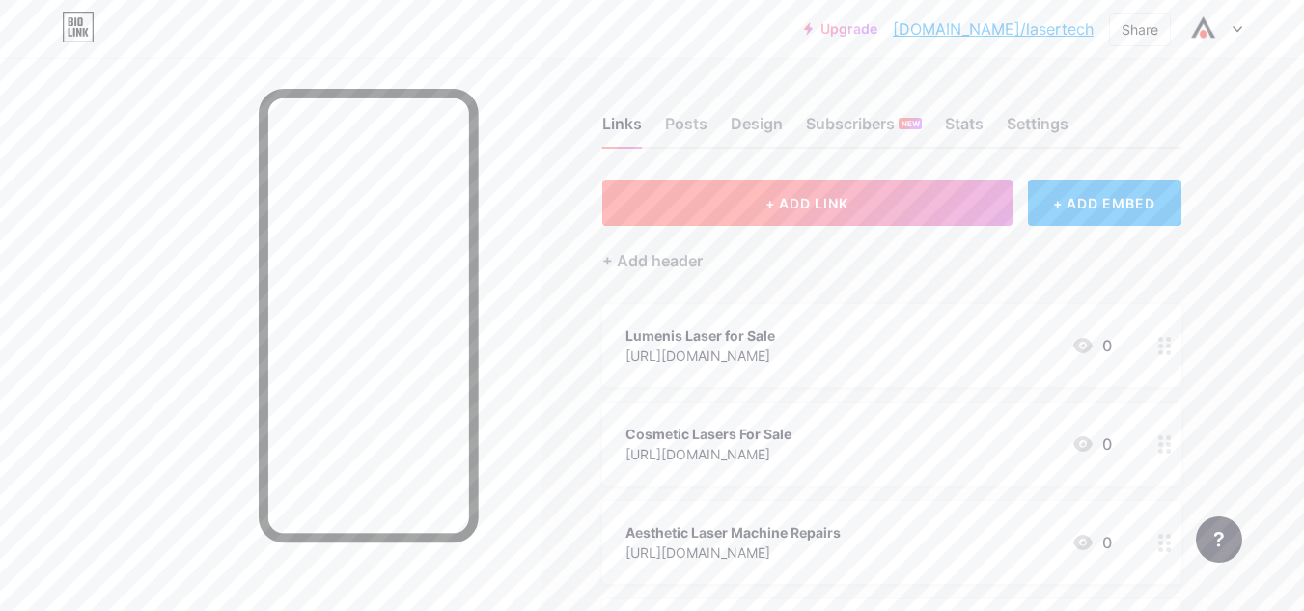
click at [821, 187] on button "+ ADD LINK" at bounding box center [807, 202] width 410 height 46
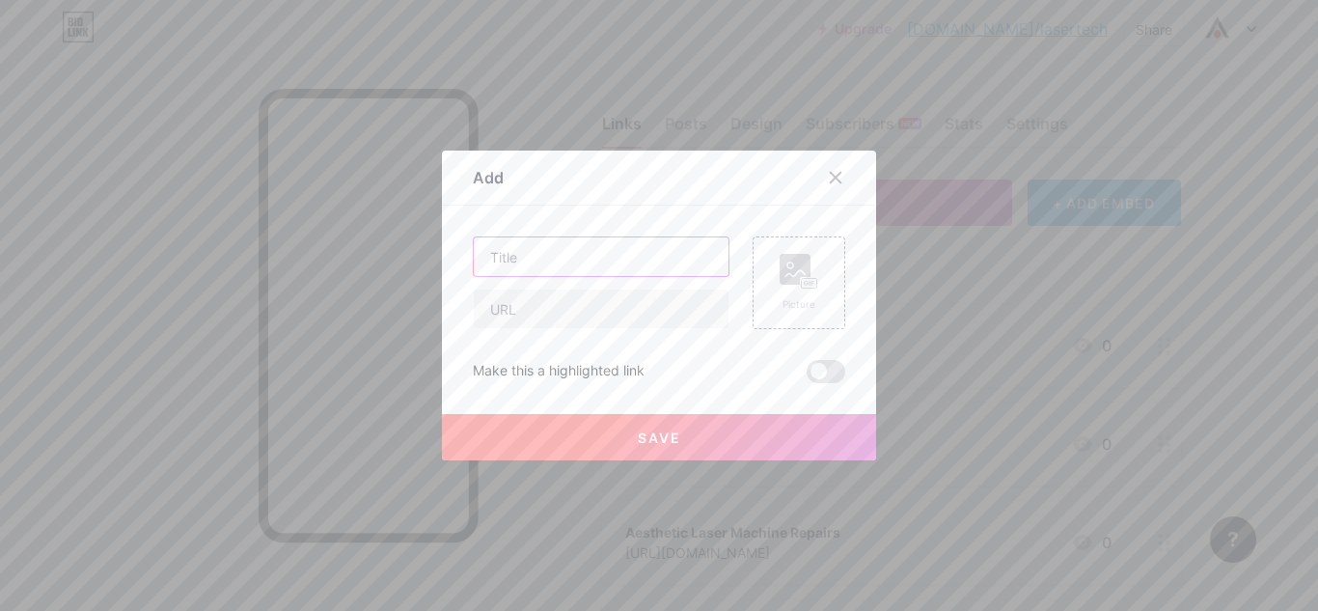
click at [576, 254] on input "text" at bounding box center [601, 256] width 255 height 39
paste input "Palomar Laser Service"
type input "Palomar Laser Service"
click at [555, 325] on input "text" at bounding box center [601, 308] width 255 height 39
paste input "[URL][DOMAIN_NAME]"
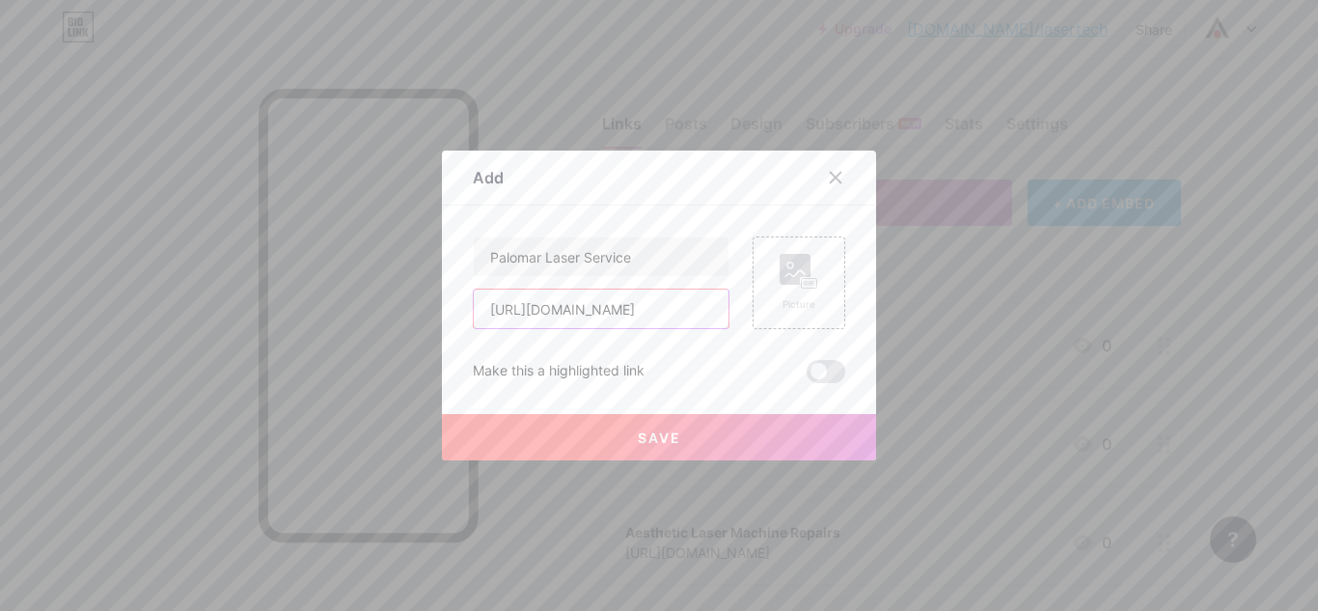
scroll to position [0, 44]
type input "[URL][DOMAIN_NAME]"
click at [664, 442] on span "Save" at bounding box center [659, 437] width 43 height 16
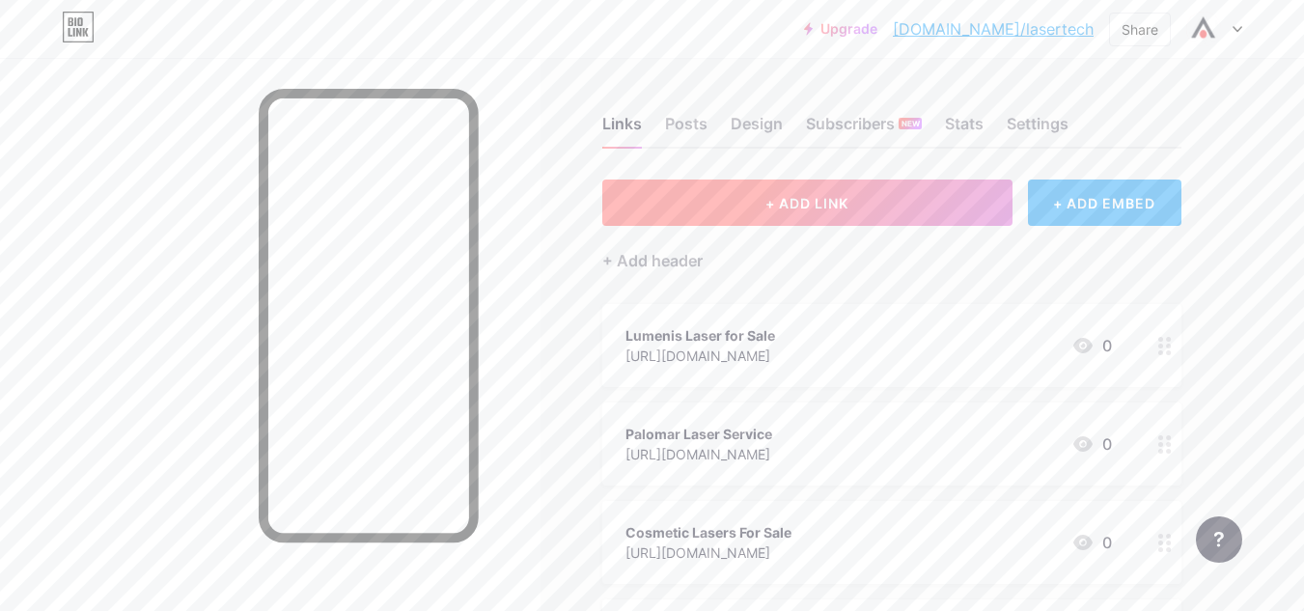
click at [715, 203] on button "+ ADD LINK" at bounding box center [807, 202] width 410 height 46
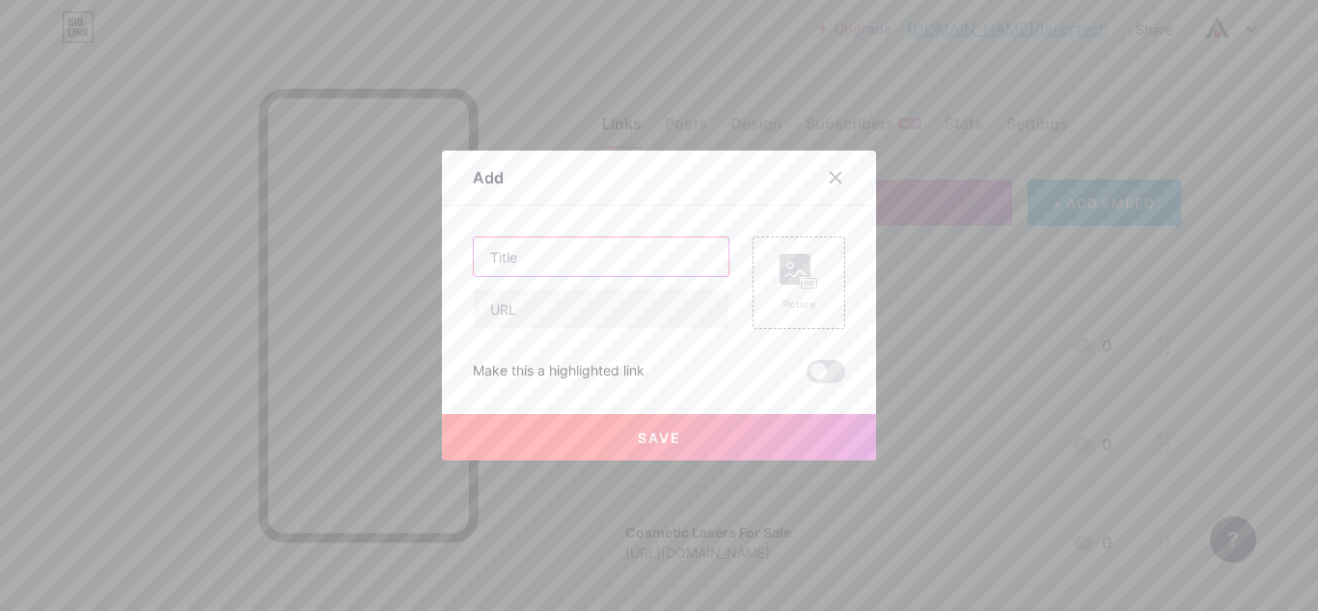
click at [562, 255] on input "text" at bounding box center [601, 256] width 255 height 39
paste input "Lutronic Laser Repairs"
type input "Lutronic Laser Repairs"
drag, startPoint x: 561, startPoint y: 316, endPoint x: 573, endPoint y: 328, distance: 17.1
click at [561, 316] on input "text" at bounding box center [601, 308] width 255 height 39
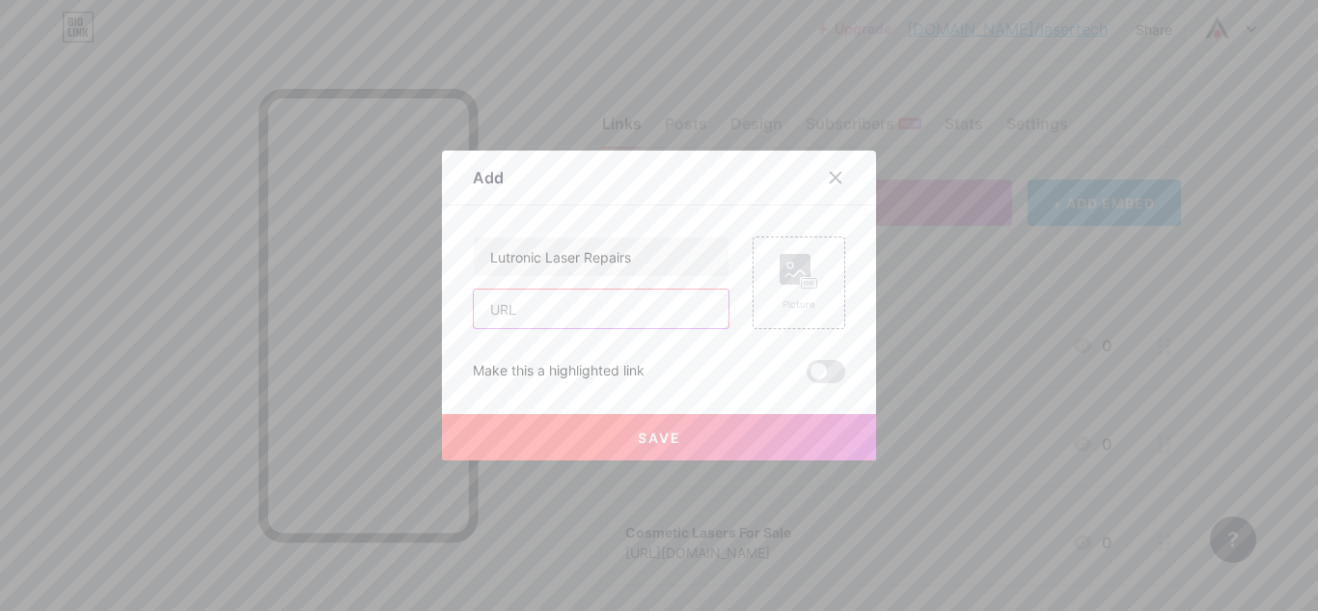
paste input "[URL][DOMAIN_NAME]"
type input "[URL][DOMAIN_NAME]"
click at [638, 432] on span "Save" at bounding box center [659, 437] width 43 height 16
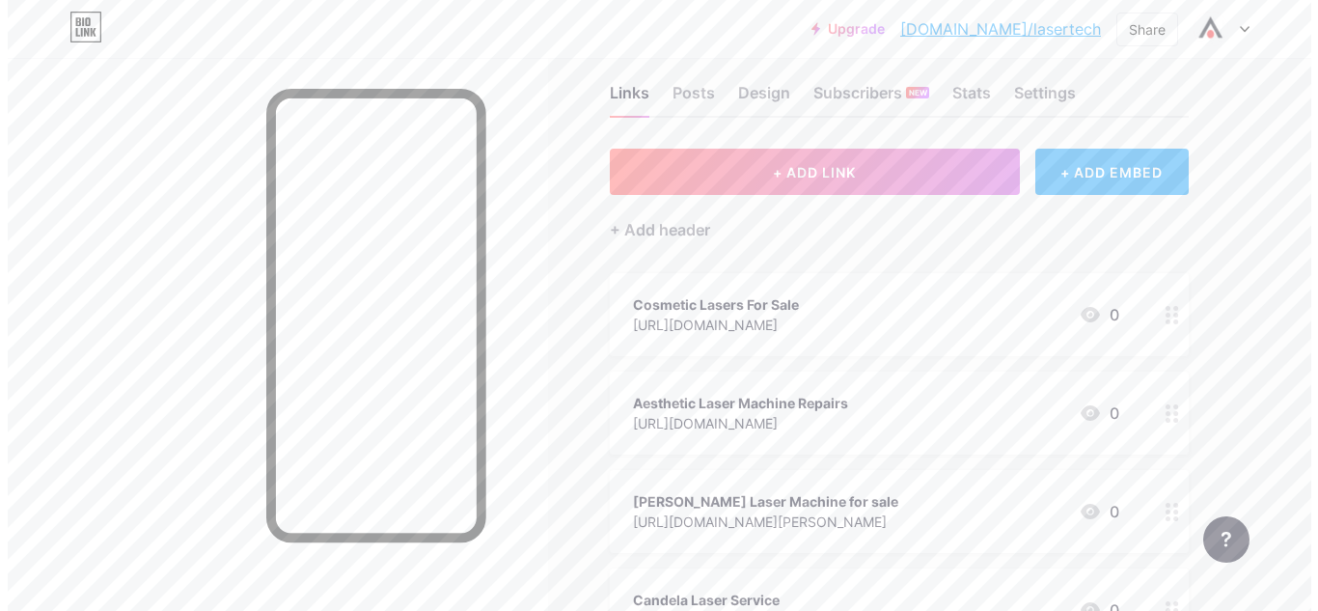
scroll to position [0, 0]
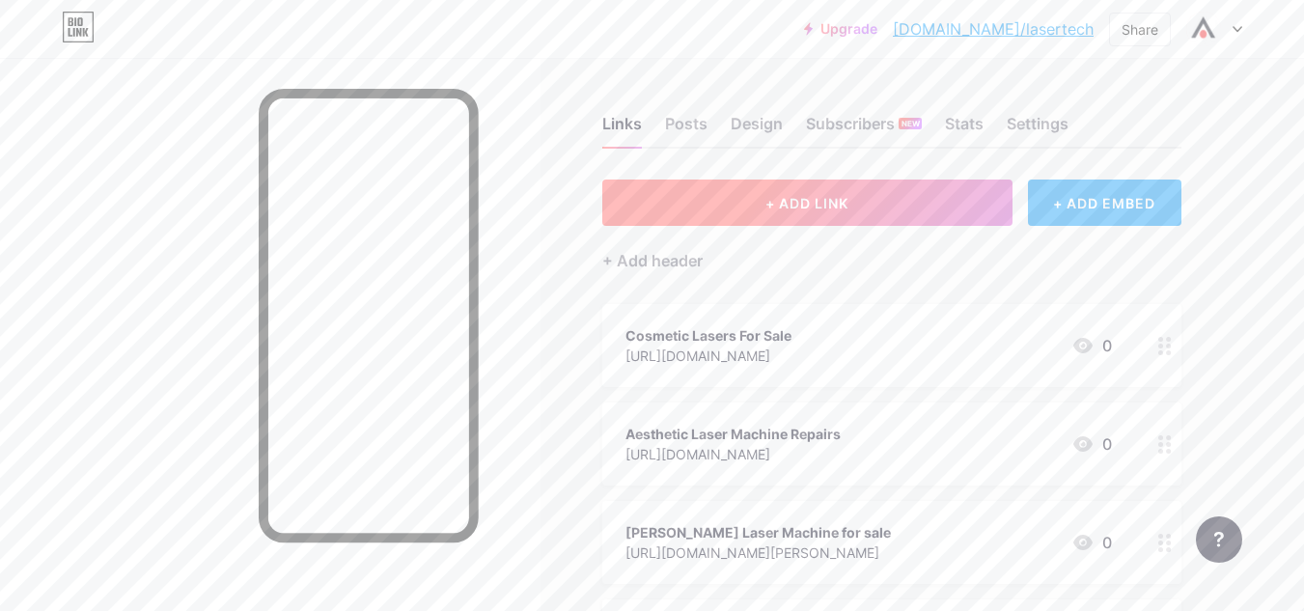
click at [850, 196] on button "+ ADD LINK" at bounding box center [807, 202] width 410 height 46
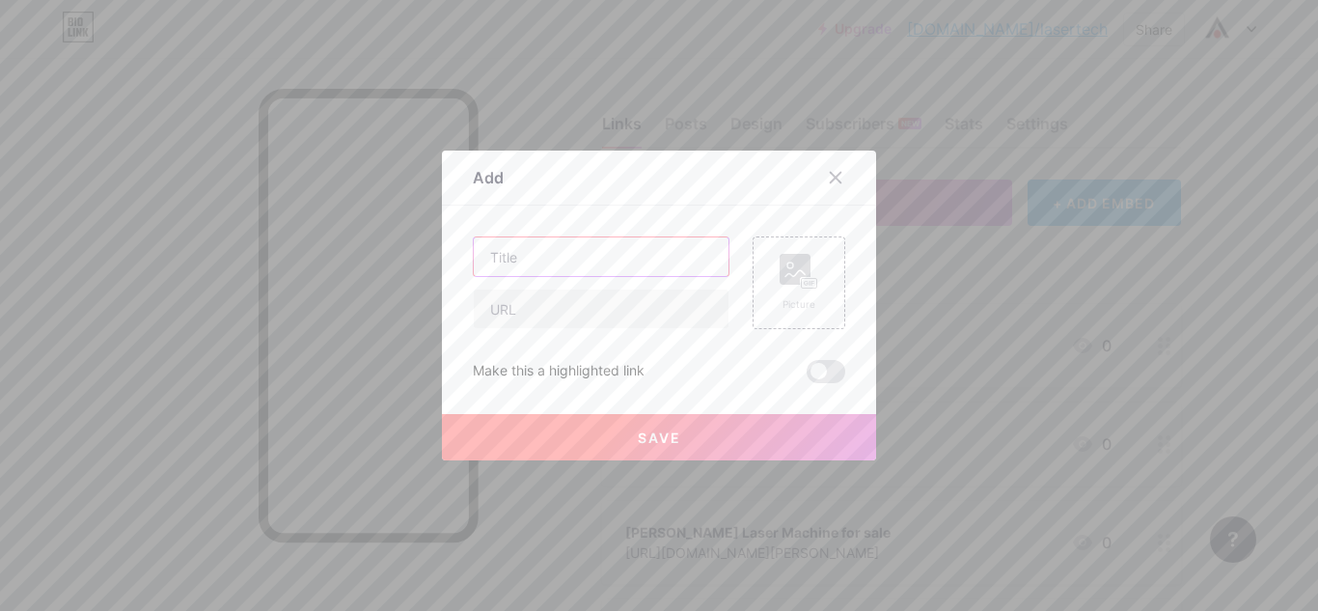
click at [566, 259] on input "text" at bounding box center [601, 256] width 255 height 39
paste input "Syneron Candela Laser Service"
paste input "[URL][DOMAIN_NAME]"
type input "Syneron Candela Laser Service"
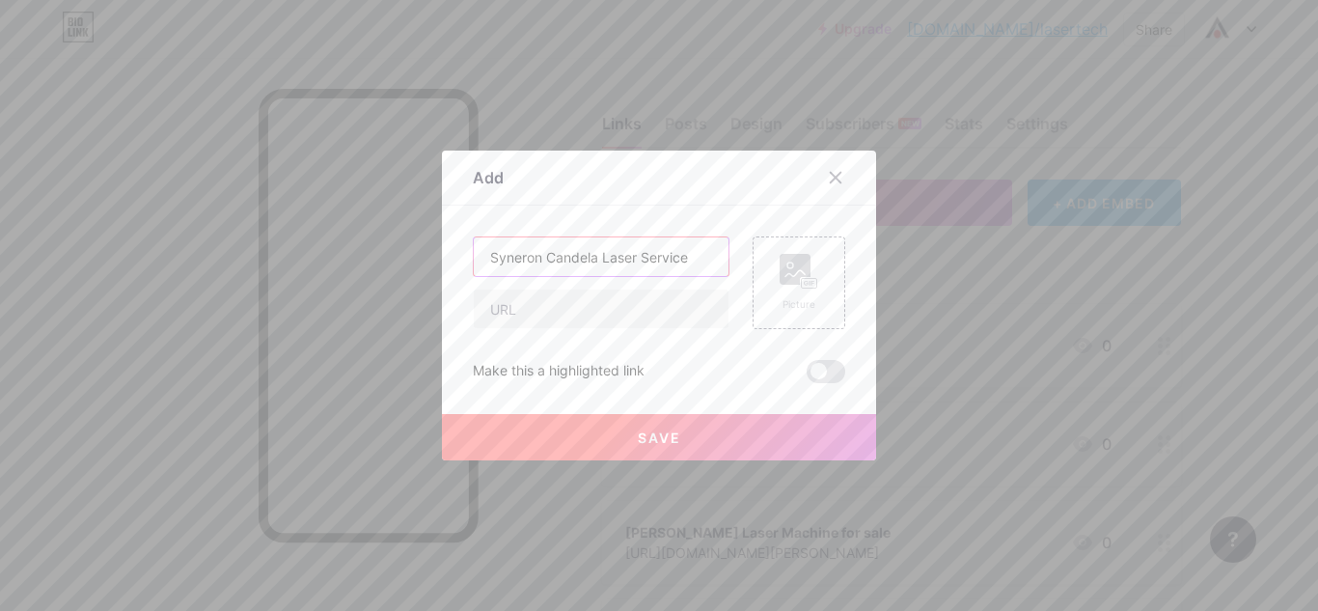
scroll to position [0, 0]
click at [601, 327] on input "text" at bounding box center [601, 308] width 255 height 39
paste input "[URL][DOMAIN_NAME]"
type input "[URL][DOMAIN_NAME]"
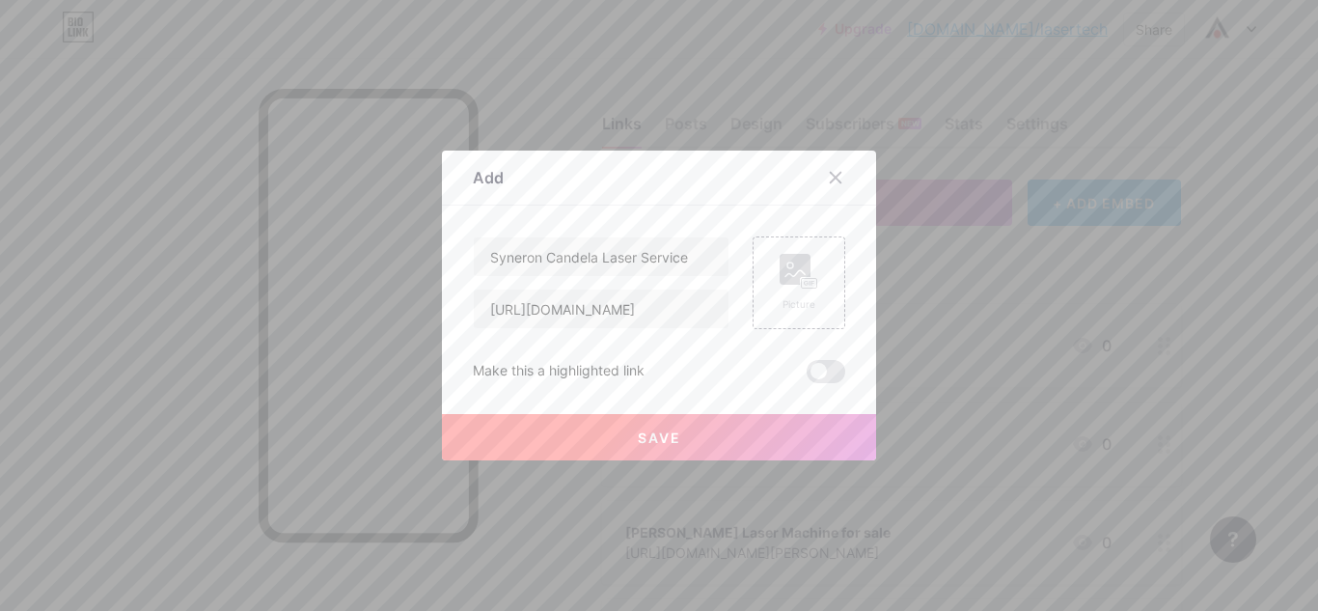
click at [634, 449] on button "Save" at bounding box center [659, 437] width 434 height 46
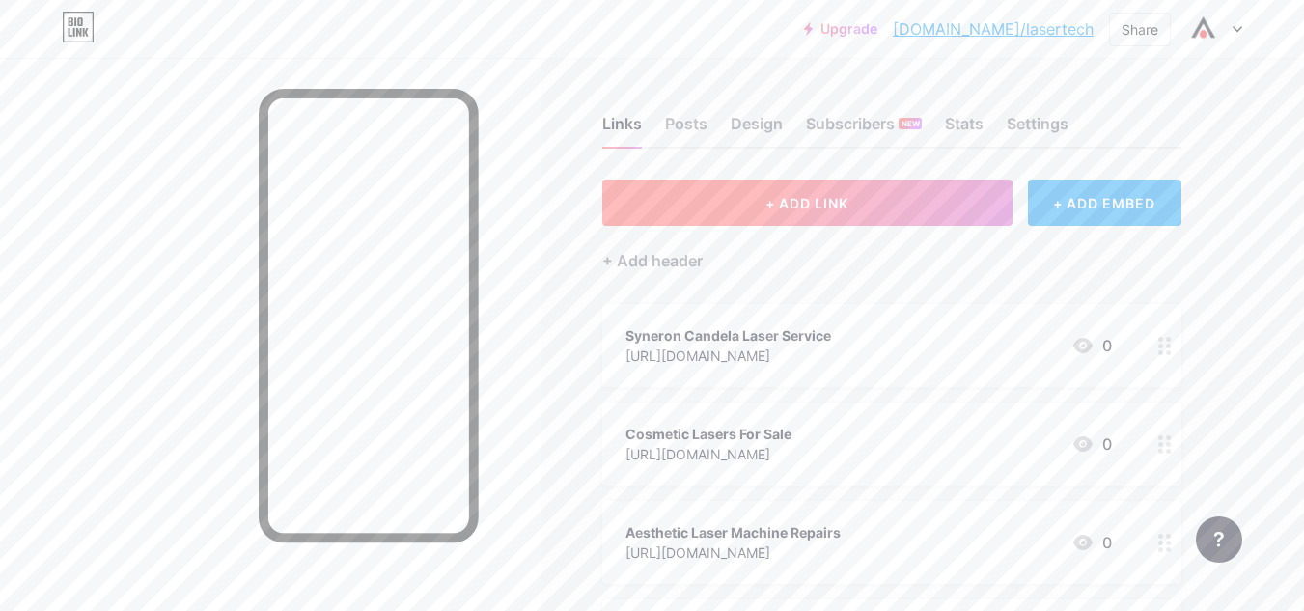
click at [744, 221] on button "+ ADD LINK" at bounding box center [807, 202] width 410 height 46
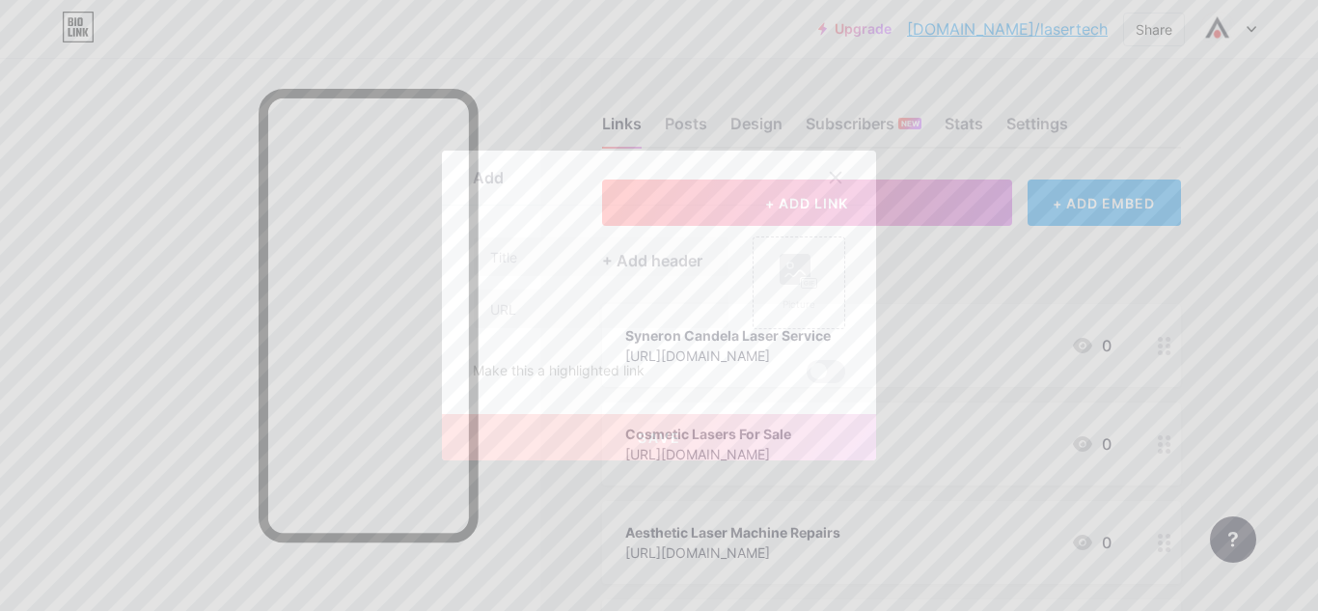
click at [592, 276] on div at bounding box center [601, 256] width 257 height 41
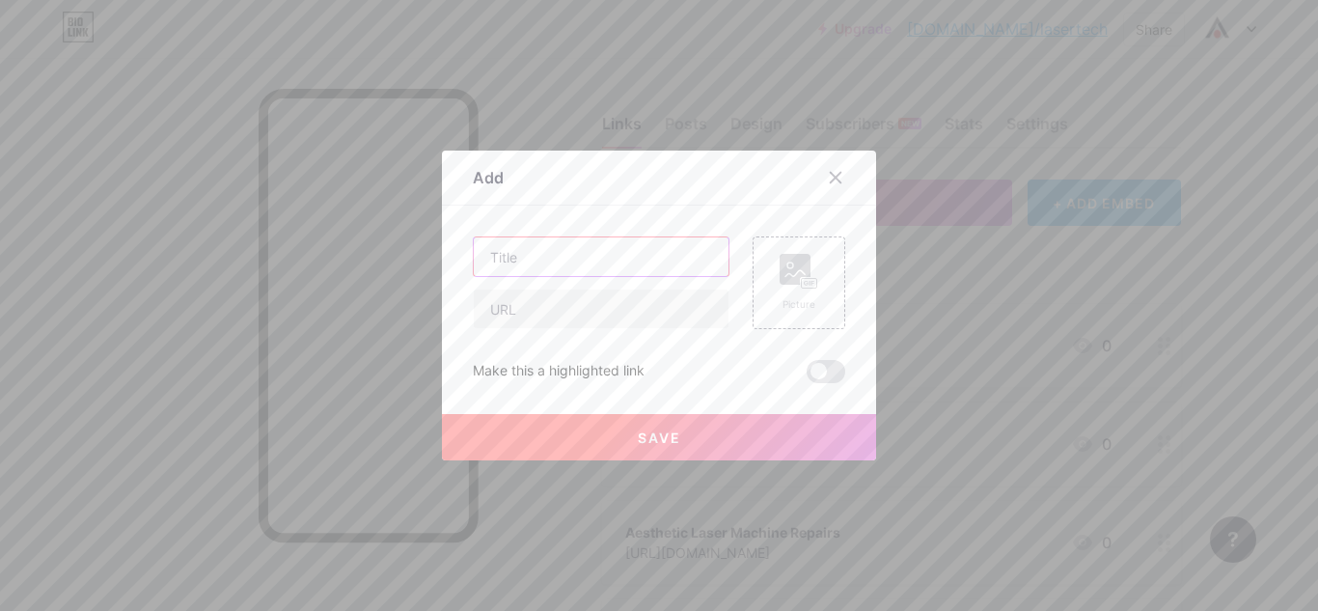
click at [588, 263] on input "text" at bounding box center [601, 256] width 255 height 39
paste input "[PERSON_NAME] Laser Repairs"
type input "[PERSON_NAME] Laser Repairs"
click at [593, 315] on input "text" at bounding box center [601, 308] width 255 height 39
paste input "[URL][DOMAIN_NAME][PERSON_NAME]"
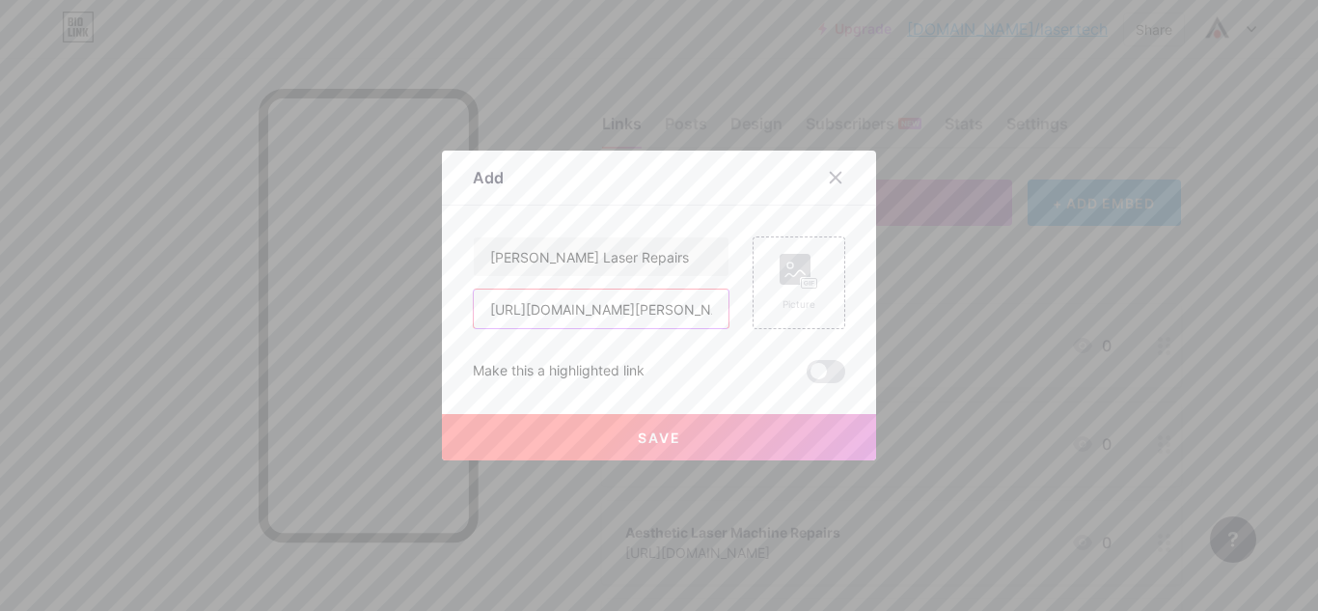
scroll to position [0, 40]
type input "[URL][DOMAIN_NAME][PERSON_NAME]"
click at [672, 429] on span "Save" at bounding box center [659, 437] width 43 height 16
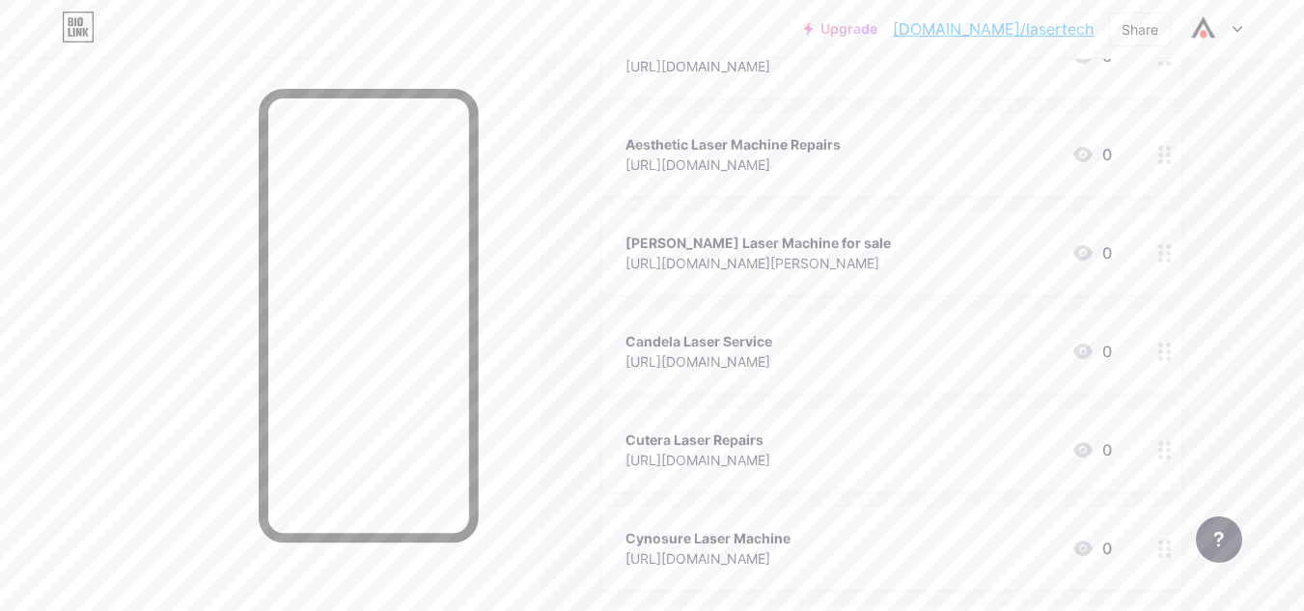
scroll to position [0, 0]
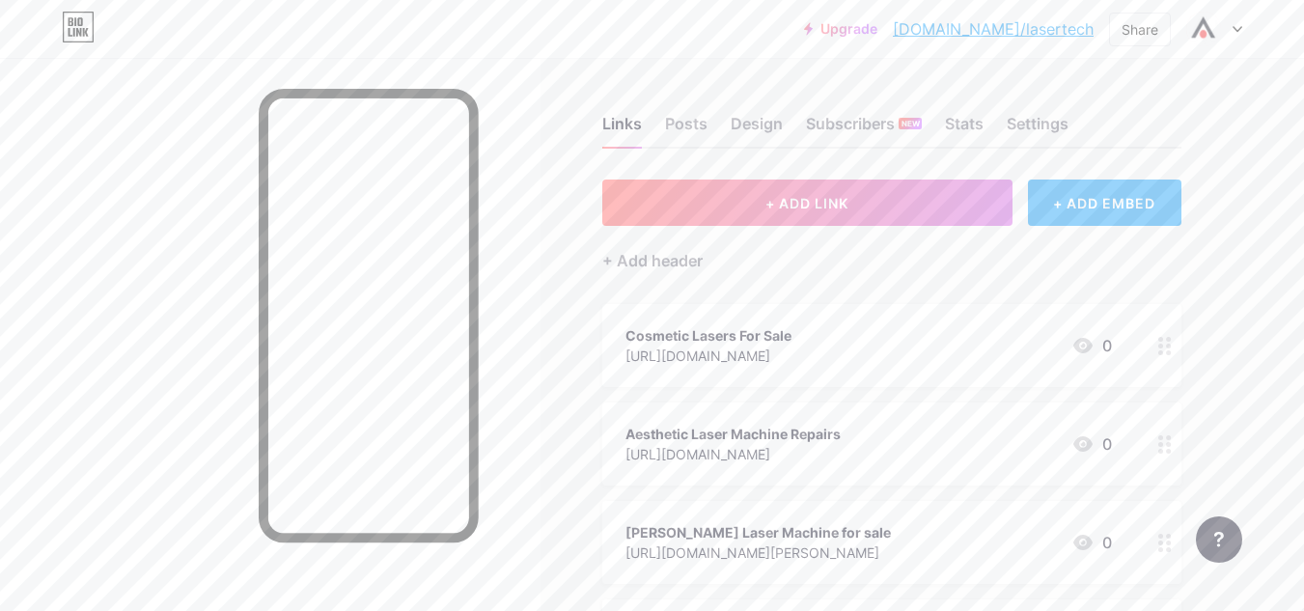
click at [1069, 23] on link "[DOMAIN_NAME]/lasertech" at bounding box center [993, 28] width 201 height 23
